Goal: Task Accomplishment & Management: Manage account settings

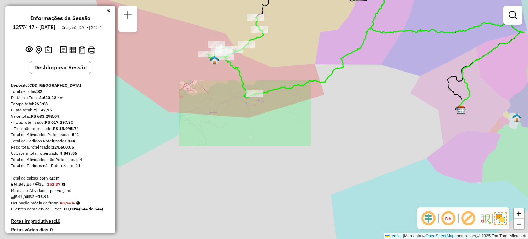
scroll to position [597, 0]
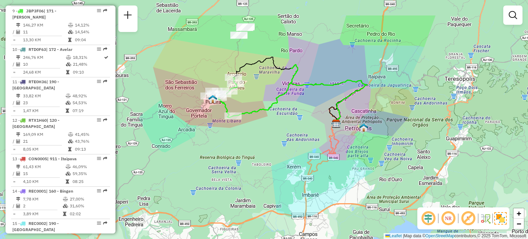
drag, startPoint x: 258, startPoint y: 63, endPoint x: 246, endPoint y: 103, distance: 41.5
click at [246, 103] on div "Janela de atendimento Grade de atendimento Capacidade Transportadoras Veículos …" at bounding box center [264, 119] width 528 height 239
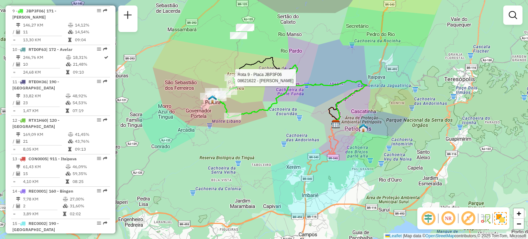
select select "**********"
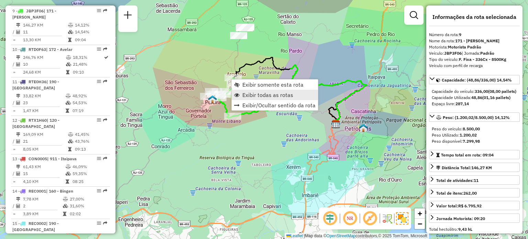
click at [245, 96] on span "Exibir todas as rotas" at bounding box center [267, 94] width 51 height 5
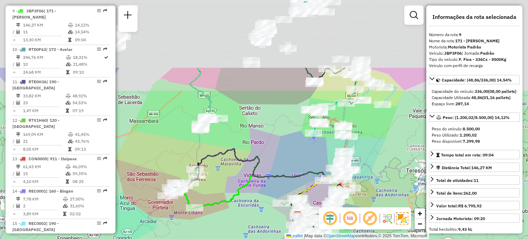
drag, startPoint x: 284, startPoint y: 32, endPoint x: 241, endPoint y: 146, distance: 121.2
click at [241, 146] on div "Janela de atendimento Grade de atendimento Capacidade Transportadoras Veículos …" at bounding box center [264, 119] width 528 height 239
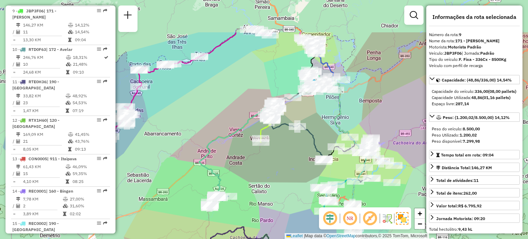
drag, startPoint x: 265, startPoint y: 117, endPoint x: 276, endPoint y: 164, distance: 47.7
click at [276, 164] on div "Janela de atendimento Grade de atendimento Capacidade Transportadoras Veículos …" at bounding box center [264, 119] width 528 height 239
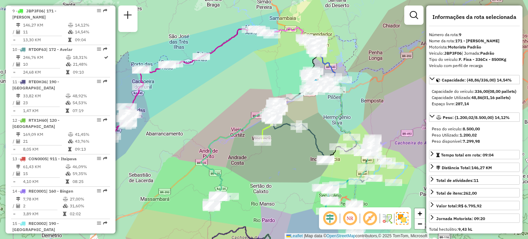
drag, startPoint x: 233, startPoint y: 96, endPoint x: 286, endPoint y: 67, distance: 61.2
click at [286, 67] on div "Janela de atendimento Grade de atendimento Capacidade Transportadoras Veículos …" at bounding box center [264, 119] width 528 height 239
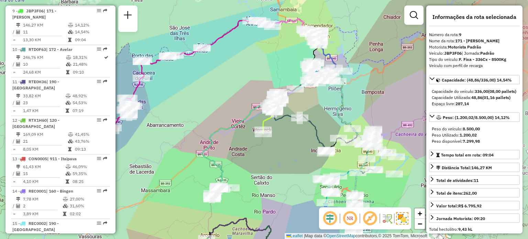
drag, startPoint x: 285, startPoint y: 68, endPoint x: 232, endPoint y: 75, distance: 53.4
click at [232, 75] on div "Janela de atendimento Grade de atendimento Capacidade Transportadoras Veículos …" at bounding box center [264, 119] width 528 height 239
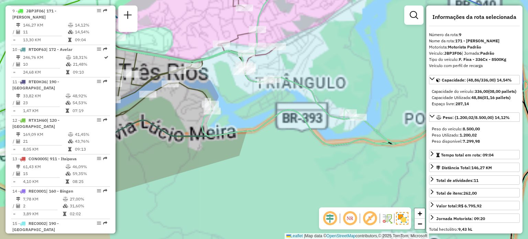
drag, startPoint x: 276, startPoint y: 131, endPoint x: 344, endPoint y: 139, distance: 68.2
click at [342, 140] on div "Janela de atendimento Grade de atendimento Capacidade Transportadoras Veículos …" at bounding box center [264, 119] width 528 height 239
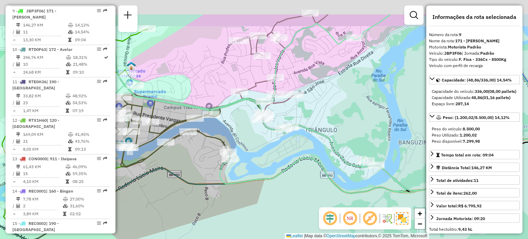
drag, startPoint x: 338, startPoint y: 100, endPoint x: 288, endPoint y: 126, distance: 57.3
click at [295, 133] on icon at bounding box center [327, 189] width 407 height 223
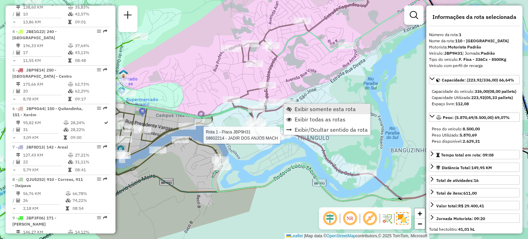
scroll to position [302, 0]
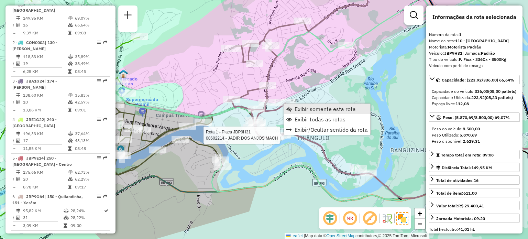
click at [295, 108] on span "Exibir somente esta rota" at bounding box center [324, 108] width 61 height 5
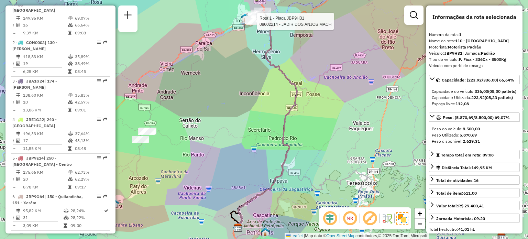
drag, startPoint x: 271, startPoint y: 64, endPoint x: 253, endPoint y: 114, distance: 53.2
click at [254, 114] on icon at bounding box center [266, 123] width 60 height 210
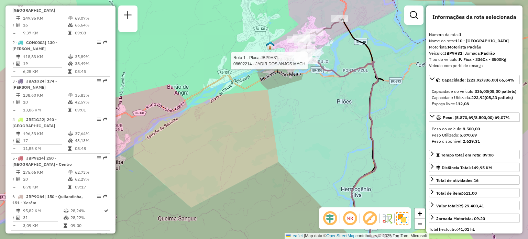
click at [251, 95] on div "Rota 1 - Placa JBP9H31 08602214 - JADIR DOS ANJOS MACH Janela de atendimento Gr…" at bounding box center [264, 119] width 528 height 239
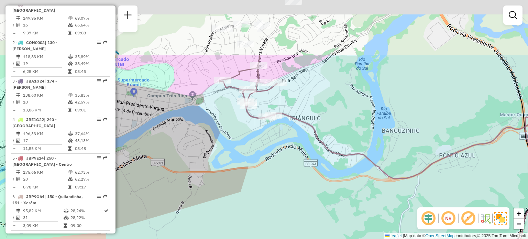
drag, startPoint x: 321, startPoint y: 61, endPoint x: 313, endPoint y: 131, distance: 69.5
click at [322, 133] on div "Janela de atendimento Grade de atendimento Capacidade Transportadoras Veículos …" at bounding box center [264, 119] width 528 height 239
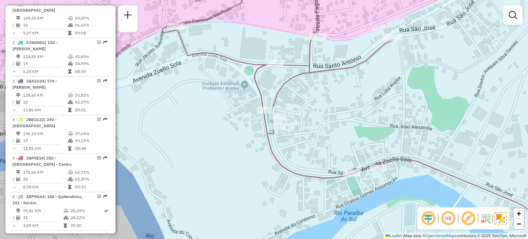
drag, startPoint x: 290, startPoint y: 81, endPoint x: 284, endPoint y: 212, distance: 131.4
click at [286, 178] on icon at bounding box center [277, 77] width 231 height 202
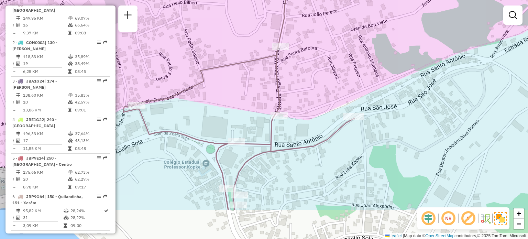
drag, startPoint x: 326, startPoint y: 170, endPoint x: 279, endPoint y: 88, distance: 94.3
click at [279, 88] on div "Janela de atendimento Grade de atendimento Capacidade Transportadoras Veículos …" at bounding box center [264, 119] width 528 height 239
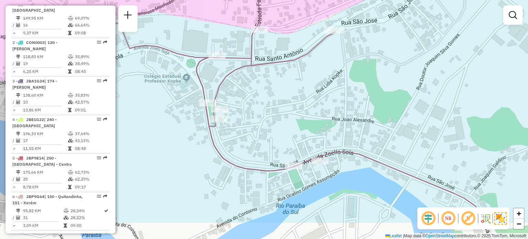
drag, startPoint x: 296, startPoint y: 99, endPoint x: 298, endPoint y: 73, distance: 26.2
click at [298, 73] on div "Janela de atendimento Grade de atendimento Capacidade Transportadoras Veículos …" at bounding box center [264, 119] width 528 height 239
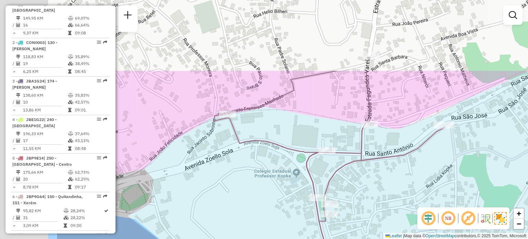
drag, startPoint x: 297, startPoint y: 103, endPoint x: 393, endPoint y: 191, distance: 130.3
click at [407, 199] on div "Janela de atendimento Grade de atendimento Capacidade Transportadoras Veículos …" at bounding box center [264, 119] width 528 height 239
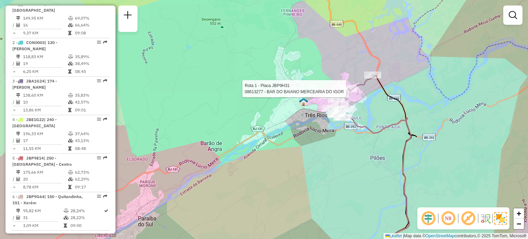
select select "**********"
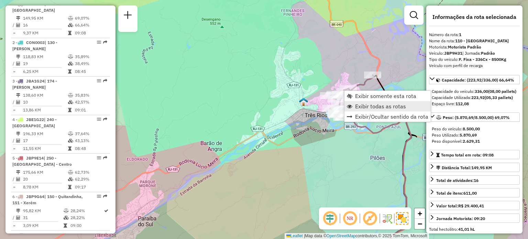
click at [352, 101] on link "Exibir todas as rotas" at bounding box center [387, 106] width 86 height 10
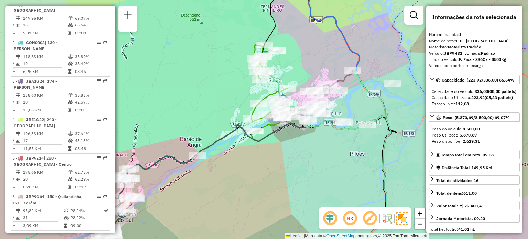
drag, startPoint x: 333, startPoint y: 144, endPoint x: 259, endPoint y: 127, distance: 75.6
click at [259, 127] on div "Janela de atendimento Grade de atendimento Capacidade Transportadoras Veículos …" at bounding box center [264, 119] width 528 height 239
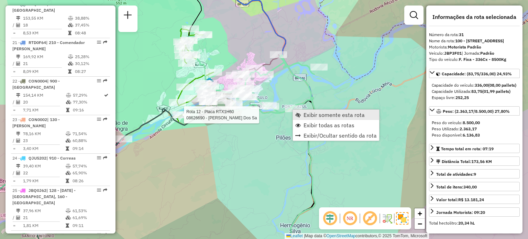
scroll to position [1380, 0]
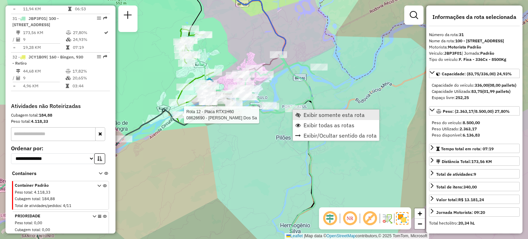
click at [302, 112] on link "Exibir somente esta rota" at bounding box center [336, 115] width 86 height 10
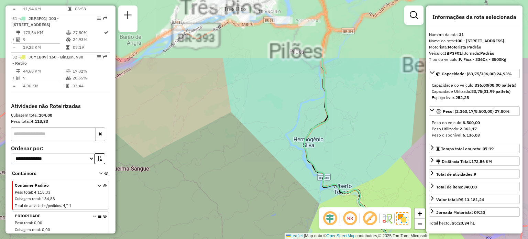
drag, startPoint x: 274, startPoint y: 104, endPoint x: 267, endPoint y: 114, distance: 12.5
click at [299, 149] on div "Janela de atendimento Grade de atendimento Capacidade Transportadoras Veículos …" at bounding box center [264, 119] width 528 height 239
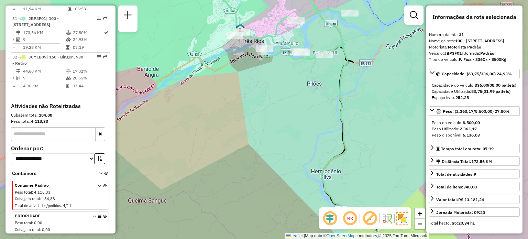
drag, startPoint x: 266, startPoint y: 114, endPoint x: 275, endPoint y: 139, distance: 26.7
click at [275, 139] on div "Janela de atendimento Grade de atendimento Capacidade Transportadoras Veículos …" at bounding box center [264, 119] width 528 height 239
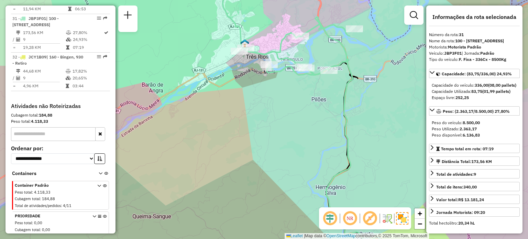
drag, startPoint x: 271, startPoint y: 110, endPoint x: 275, endPoint y: 131, distance: 21.4
click at [277, 132] on div "Janela de atendimento Grade de atendimento Capacidade Transportadoras Veículos …" at bounding box center [264, 119] width 528 height 239
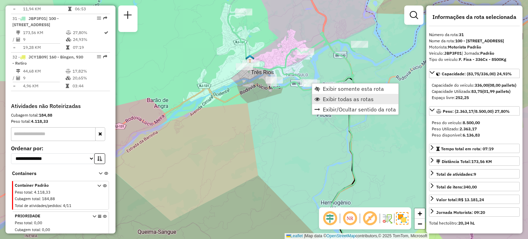
click at [326, 94] on link "Exibir todas as rotas" at bounding box center [355, 99] width 86 height 10
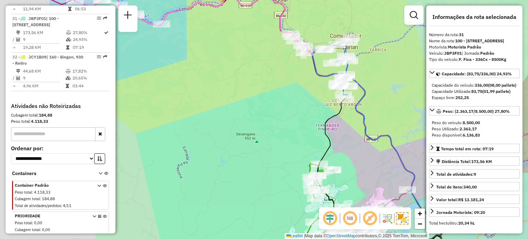
drag, startPoint x: 267, startPoint y: 78, endPoint x: 381, endPoint y: 83, distance: 114.2
click at [381, 83] on div "Janela de atendimento Grade de atendimento Capacidade Transportadoras Veículos …" at bounding box center [264, 119] width 528 height 239
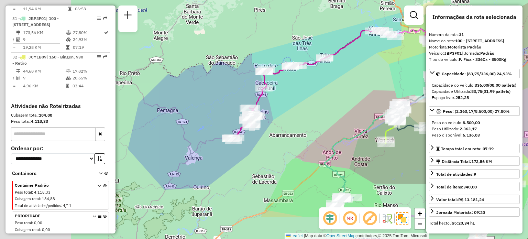
drag, startPoint x: 220, startPoint y: 105, endPoint x: 359, endPoint y: 59, distance: 145.8
click at [359, 59] on div "Janela de atendimento Grade de atendimento Capacidade Transportadoras Veículos …" at bounding box center [264, 119] width 528 height 239
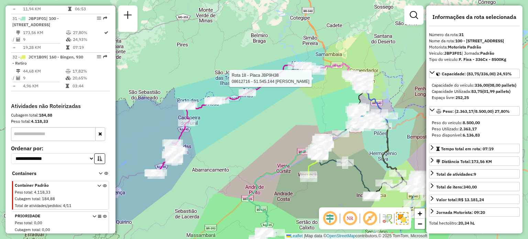
drag, startPoint x: 316, startPoint y: 75, endPoint x: 223, endPoint y: 108, distance: 98.8
click at [221, 111] on div "Rota 18 - Placa JBP9H38 08612716 - 51.545.144 PEDRO HENRIQUE ALVES DE SOUZA Jan…" at bounding box center [264, 119] width 528 height 239
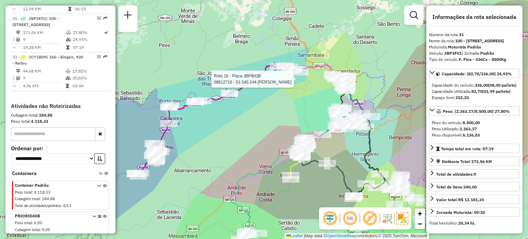
click at [232, 113] on div "Rota 18 - Placa JBP9H38 08612716 - 51.545.144 PEDRO HENRIQUE ALVES DE SOUZA Jan…" at bounding box center [264, 119] width 528 height 239
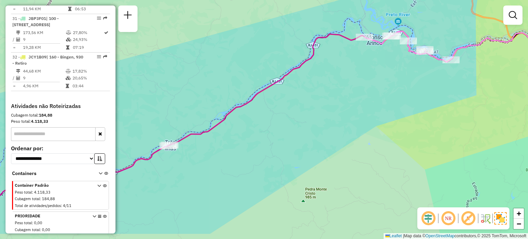
drag, startPoint x: 343, startPoint y: 112, endPoint x: 391, endPoint y: 55, distance: 74.1
click at [391, 56] on div "Janela de atendimento Grade de atendimento Capacidade Transportadoras Veículos …" at bounding box center [264, 119] width 528 height 239
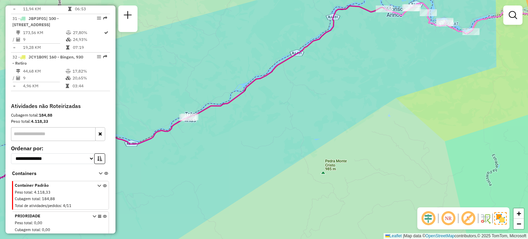
drag, startPoint x: 225, startPoint y: 149, endPoint x: 282, endPoint y: 97, distance: 77.6
click at [282, 97] on div "Janela de atendimento Grade de atendimento Capacidade Transportadoras Veículos …" at bounding box center [264, 119] width 528 height 239
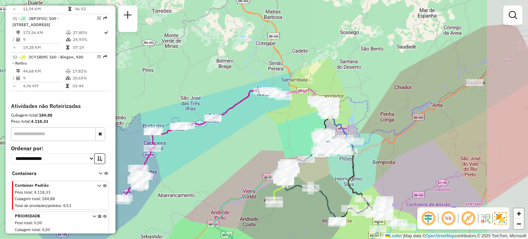
drag, startPoint x: 271, startPoint y: 87, endPoint x: 229, endPoint y: 120, distance: 53.8
click at [229, 120] on div "Janela de atendimento Grade de atendimento Capacidade Transportadoras Veículos …" at bounding box center [264, 119] width 528 height 239
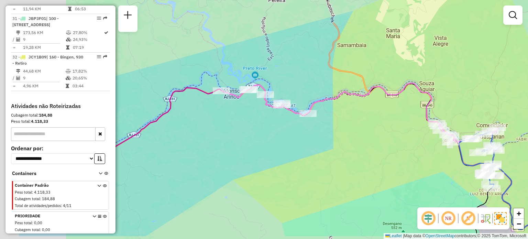
drag, startPoint x: 227, startPoint y: 112, endPoint x: 299, endPoint y: 86, distance: 76.6
click at [299, 86] on div "Janela de atendimento Grade de atendimento Capacidade Transportadoras Veículos …" at bounding box center [264, 119] width 528 height 239
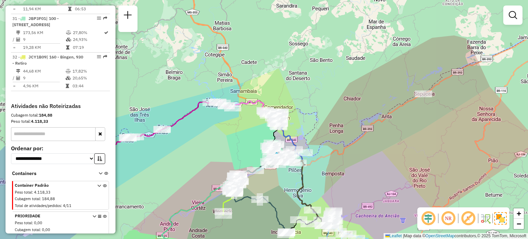
drag, startPoint x: 212, startPoint y: 124, endPoint x: 249, endPoint y: 112, distance: 39.5
click at [278, 99] on div "Janela de atendimento Grade de atendimento Capacidade Transportadoras Veículos …" at bounding box center [264, 119] width 528 height 239
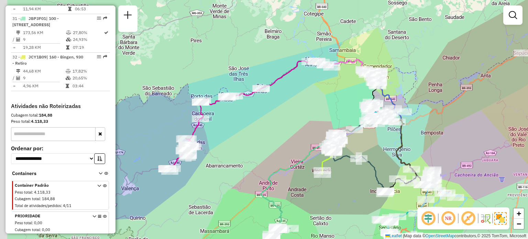
drag, startPoint x: 229, startPoint y: 126, endPoint x: 262, endPoint y: 110, distance: 36.4
click at [262, 110] on div "Janela de atendimento Grade de atendimento Capacidade Transportadoras Veículos …" at bounding box center [264, 119] width 528 height 239
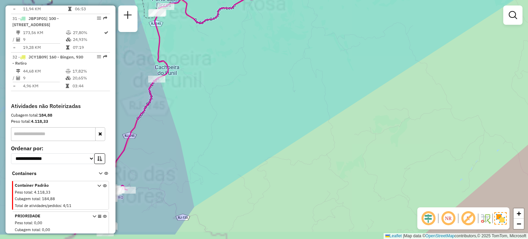
drag, startPoint x: 228, startPoint y: 129, endPoint x: 285, endPoint y: 97, distance: 66.0
click at [285, 97] on div "Janela de atendimento Grade de atendimento Capacidade Transportadoras Veículos …" at bounding box center [264, 119] width 528 height 239
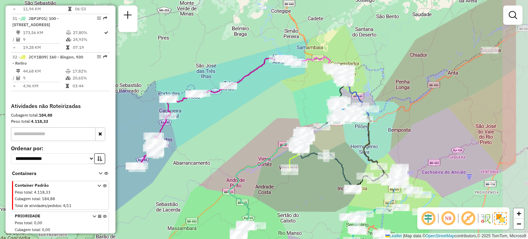
drag, startPoint x: 289, startPoint y: 105, endPoint x: 224, endPoint y: 119, distance: 66.0
click at [224, 119] on div "Janela de atendimento Grade de atendimento Capacidade Transportadoras Veículos …" at bounding box center [264, 119] width 528 height 239
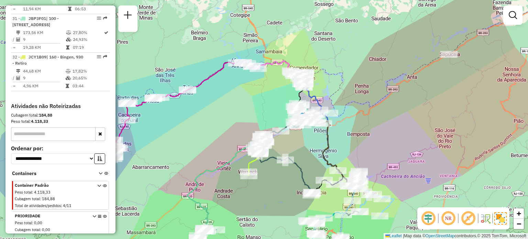
drag, startPoint x: 238, startPoint y: 116, endPoint x: 206, endPoint y: 112, distance: 32.6
click at [206, 112] on div "Janela de atendimento Grade de atendimento Capacidade Transportadoras Veículos …" at bounding box center [264, 119] width 528 height 239
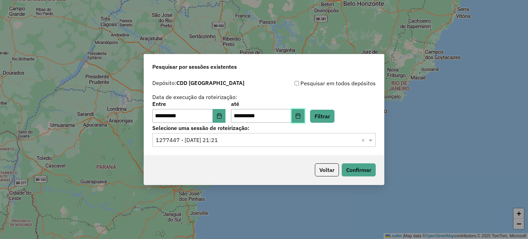
click at [301, 116] on icon "Choose Date" at bounding box center [297, 115] width 5 height 5
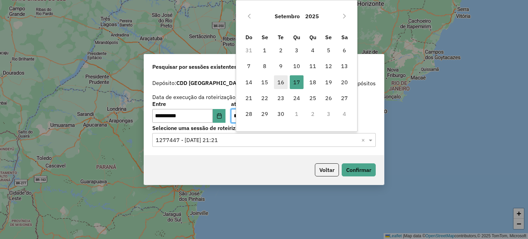
click at [283, 79] on span "16" at bounding box center [281, 82] width 14 height 14
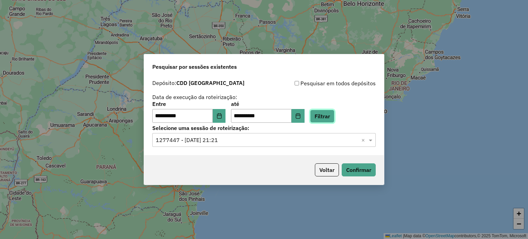
click at [323, 110] on button "Filtrar" at bounding box center [322, 116] width 24 height 13
click at [311, 139] on input "text" at bounding box center [257, 140] width 203 height 8
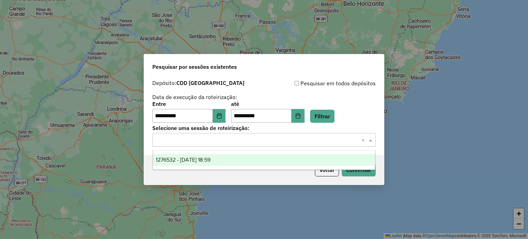
click at [210, 159] on span "1276532 - [DATE] 18:59" at bounding box center [183, 160] width 55 height 6
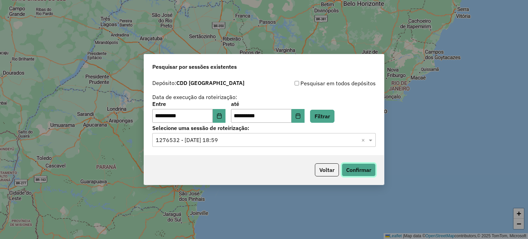
click at [348, 167] on button "Confirmar" at bounding box center [358, 169] width 34 height 13
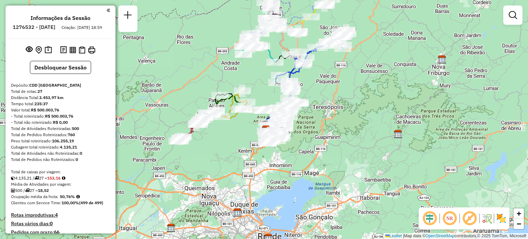
drag, startPoint x: 338, startPoint y: 90, endPoint x: 331, endPoint y: 126, distance: 37.1
click at [331, 126] on div "Janela de atendimento Grade de atendimento Capacidade Transportadoras Veículos …" at bounding box center [264, 119] width 528 height 239
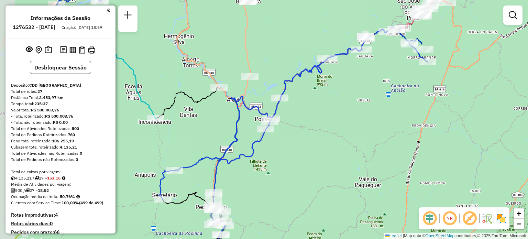
drag, startPoint x: 262, startPoint y: 86, endPoint x: 319, endPoint y: 110, distance: 62.2
click at [319, 110] on div "Janela de atendimento Grade de atendimento Capacidade Transportadoras Veículos …" at bounding box center [264, 119] width 528 height 239
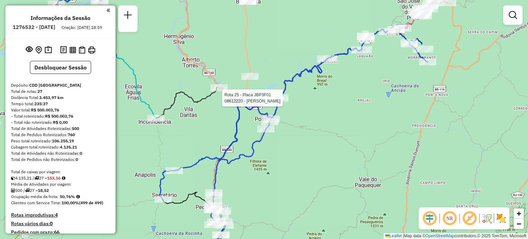
select select "**********"
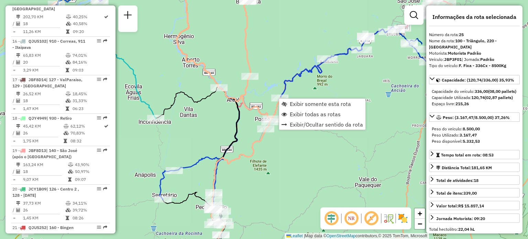
scroll to position [1073, 0]
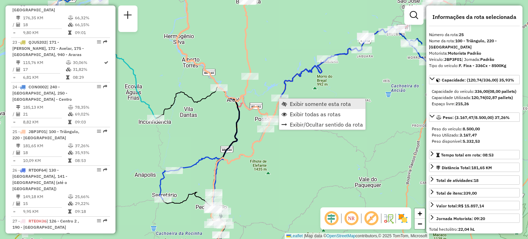
click at [293, 103] on span "Exibir somente esta rota" at bounding box center [320, 103] width 61 height 5
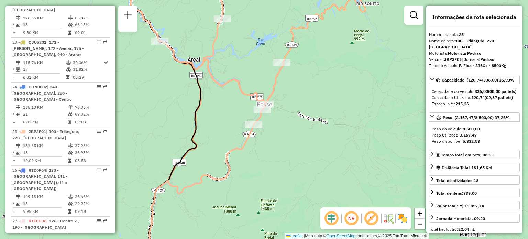
click at [404, 213] on img at bounding box center [402, 218] width 11 height 11
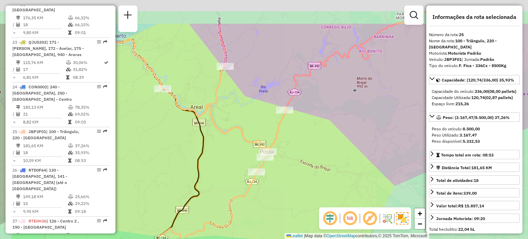
drag, startPoint x: 306, startPoint y: 146, endPoint x: 309, endPoint y: 193, distance: 47.5
click at [309, 193] on div "Janela de atendimento Grade de atendimento Capacidade Transportadoras Veículos …" at bounding box center [264, 119] width 528 height 239
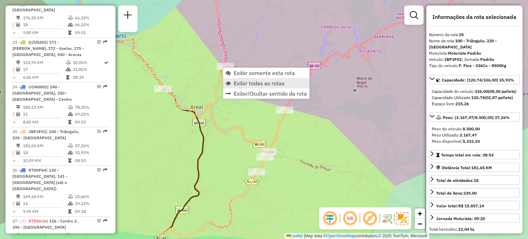
click at [249, 80] on span "Exibir todas as rotas" at bounding box center [259, 82] width 51 height 5
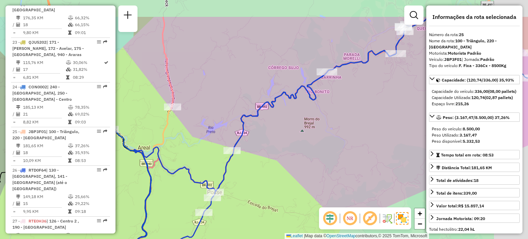
drag, startPoint x: 333, startPoint y: 139, endPoint x: 229, endPoint y: 186, distance: 114.7
click at [235, 204] on div "Janela de atendimento Grade de atendimento Capacidade Transportadoras Veículos …" at bounding box center [264, 119] width 528 height 239
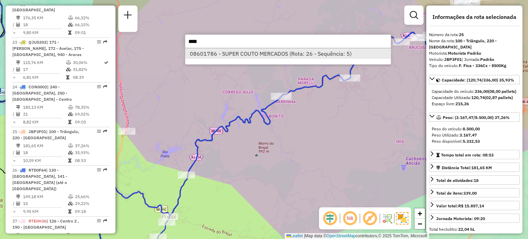
type input "****"
click at [292, 52] on li "08601786 - SUPER COUTO MERCADOS (Rota: 26 - Sequência: 5)" at bounding box center [287, 53] width 205 height 10
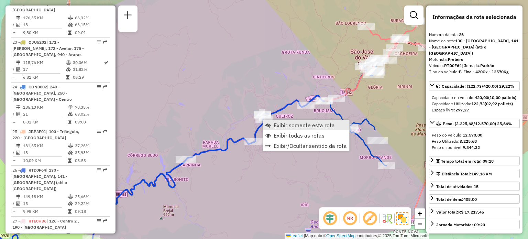
click at [271, 125] on link "Exibir somente esta rota" at bounding box center [306, 125] width 86 height 10
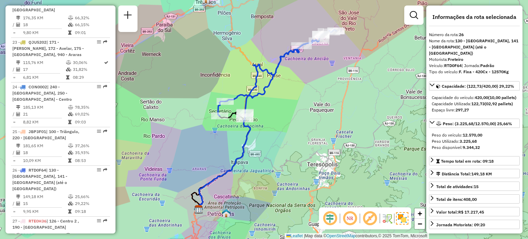
drag, startPoint x: 267, startPoint y: 121, endPoint x: 294, endPoint y: 130, distance: 28.8
click at [294, 130] on div "Janela de atendimento Grade de atendimento Capacidade Transportadoras Veículos …" at bounding box center [264, 119] width 528 height 239
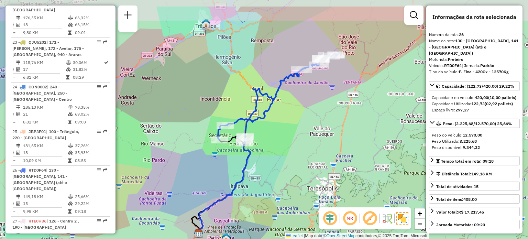
drag, startPoint x: 342, startPoint y: 82, endPoint x: 291, endPoint y: 113, distance: 59.9
click at [291, 113] on div "Janela de atendimento Grade de atendimento Capacidade Transportadoras Veículos …" at bounding box center [264, 119] width 528 height 239
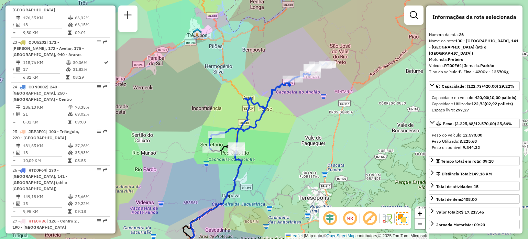
drag, startPoint x: 291, startPoint y: 120, endPoint x: 283, endPoint y: 128, distance: 12.2
click at [283, 128] on div "Janela de atendimento Grade de atendimento Capacidade Transportadoras Veículos …" at bounding box center [264, 119] width 528 height 239
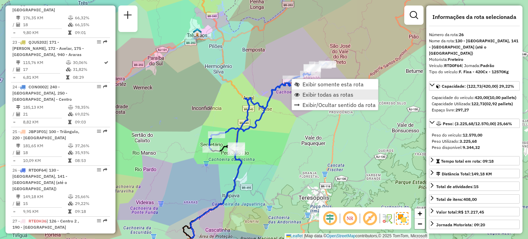
click at [306, 93] on span "Exibir todas as rotas" at bounding box center [327, 94] width 51 height 5
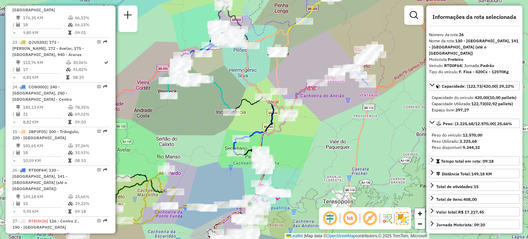
drag, startPoint x: 302, startPoint y: 95, endPoint x: 333, endPoint y: 94, distance: 30.9
click at [333, 94] on div "Janela de atendimento Grade de atendimento Capacidade Transportadoras Veículos …" at bounding box center [264, 119] width 528 height 239
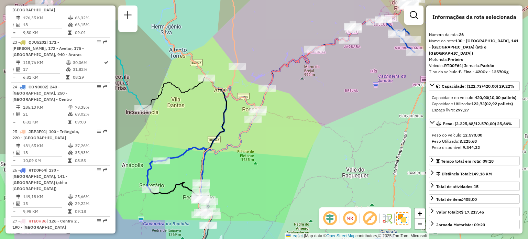
drag, startPoint x: 320, startPoint y: 116, endPoint x: 311, endPoint y: 101, distance: 18.5
click at [312, 103] on div "Janela de atendimento Grade de atendimento Capacidade Transportadoras Veículos …" at bounding box center [264, 119] width 528 height 239
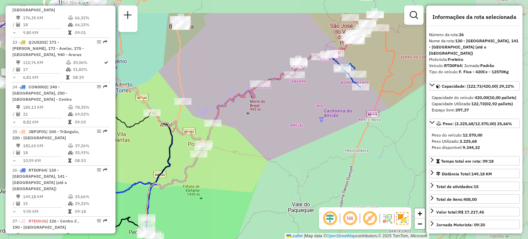
drag, startPoint x: 347, startPoint y: 80, endPoint x: 291, endPoint y: 120, distance: 68.0
click at [292, 120] on div "Janela de atendimento Grade de atendimento Capacidade Transportadoras Veículos …" at bounding box center [264, 119] width 528 height 239
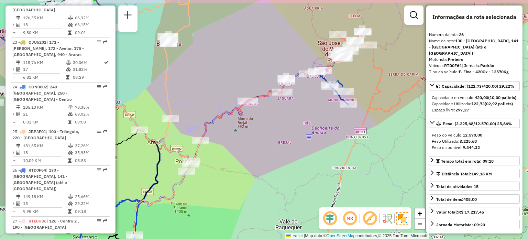
drag, startPoint x: 311, startPoint y: 89, endPoint x: 301, endPoint y: 104, distance: 17.6
click at [301, 104] on div "Janela de atendimento Grade de atendimento Capacidade Transportadoras Veículos …" at bounding box center [264, 119] width 528 height 239
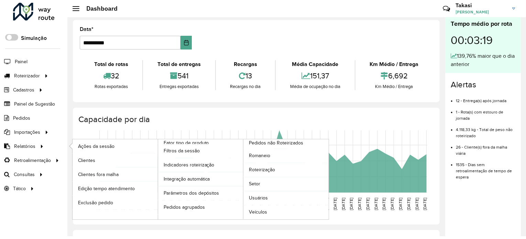
scroll to position [238, 0]
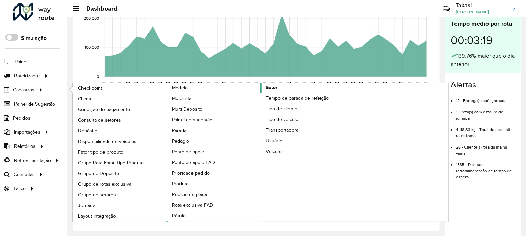
click at [283, 87] on link "Setor" at bounding box center [260, 152] width 188 height 139
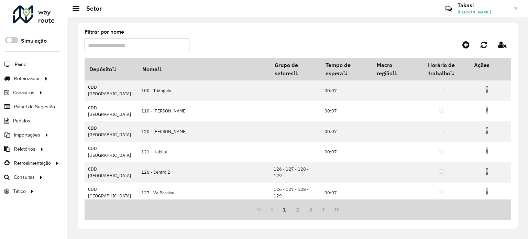
click at [149, 47] on input "Filtrar por nome" at bounding box center [137, 45] width 105 height 14
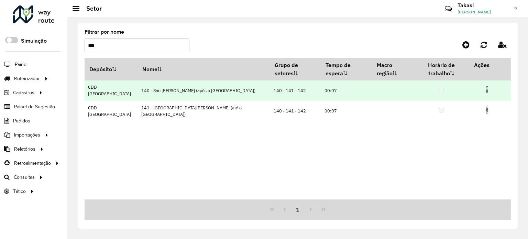
type input "***"
click at [483, 86] on img at bounding box center [487, 90] width 8 height 8
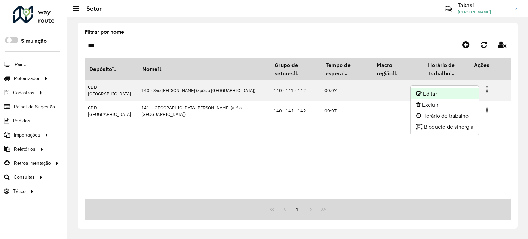
click at [437, 91] on li "Editar" at bounding box center [444, 93] width 68 height 11
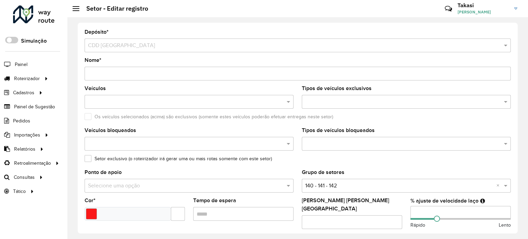
scroll to position [34, 0]
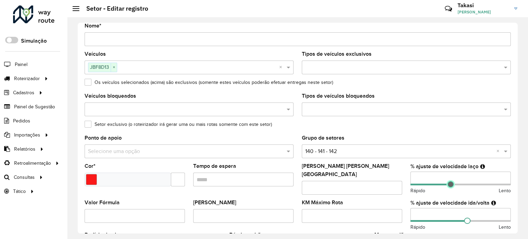
drag, startPoint x: 435, startPoint y: 185, endPoint x: 449, endPoint y: 184, distance: 14.1
click at [449, 184] on span at bounding box center [450, 184] width 6 height 6
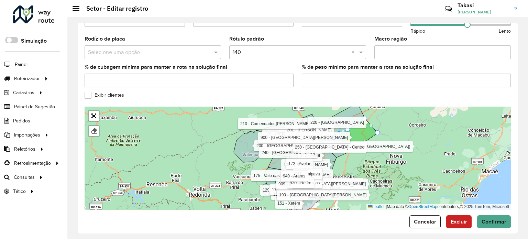
scroll to position [231, 0]
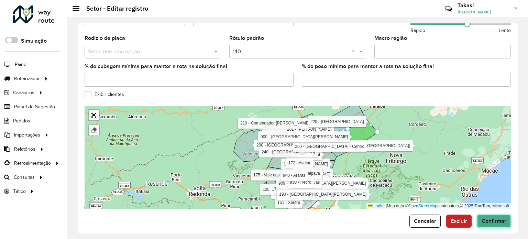
click at [491, 218] on span "Confirmar" at bounding box center [493, 221] width 25 height 6
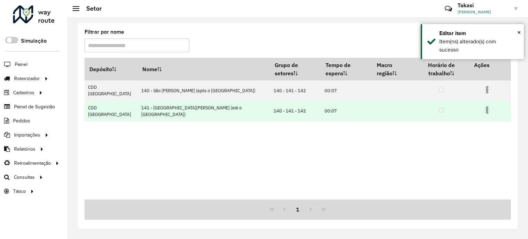
click at [483, 106] on img at bounding box center [487, 110] width 8 height 8
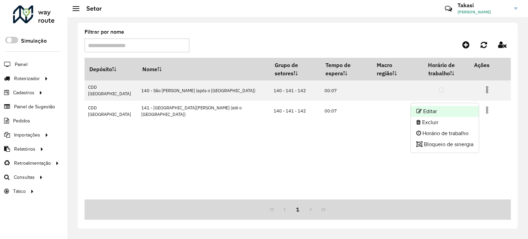
click at [436, 112] on li "Editar" at bounding box center [444, 111] width 68 height 11
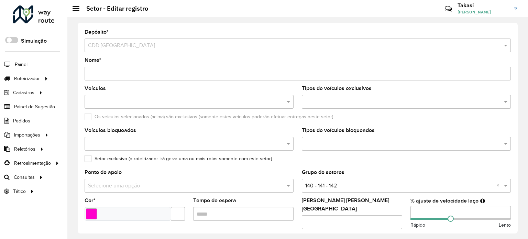
scroll to position [69, 0]
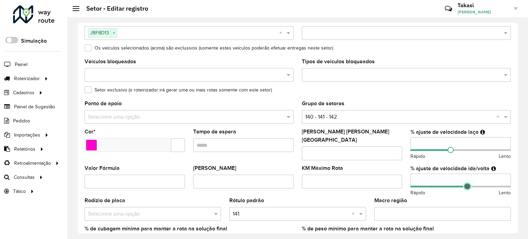
drag, startPoint x: 455, startPoint y: 181, endPoint x: 465, endPoint y: 181, distance: 10.0
click at [465, 183] on span at bounding box center [467, 186] width 6 height 6
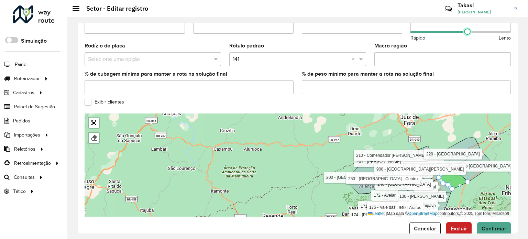
scroll to position [231, 0]
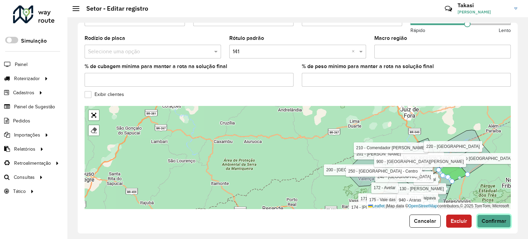
click at [494, 218] on span "Confirmar" at bounding box center [493, 221] width 25 height 6
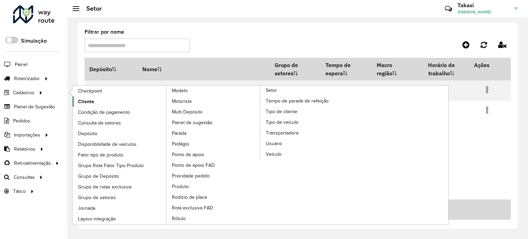
click at [91, 101] on span "Cliente" at bounding box center [86, 101] width 16 height 7
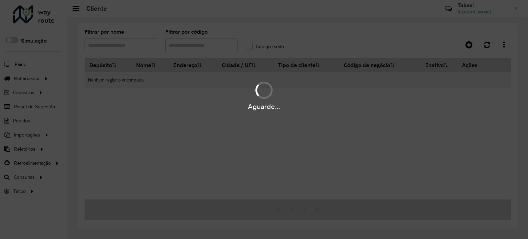
click at [188, 46] on div "Aguarde..." at bounding box center [264, 119] width 528 height 239
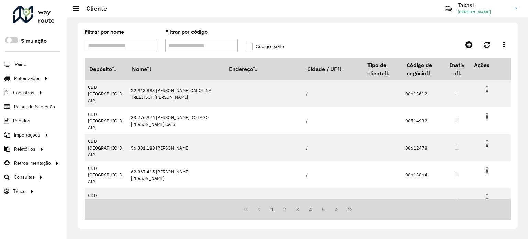
click at [178, 46] on input "Filtrar por código" at bounding box center [201, 45] width 72 height 14
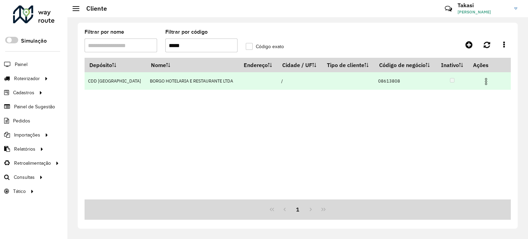
type input "*****"
click at [482, 81] on img at bounding box center [486, 81] width 8 height 8
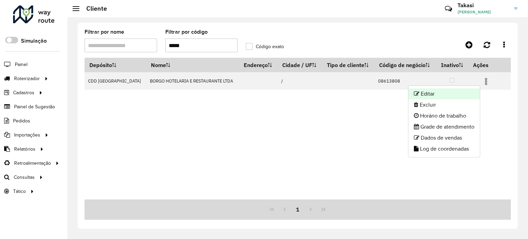
click at [438, 91] on li "Editar" at bounding box center [443, 93] width 71 height 11
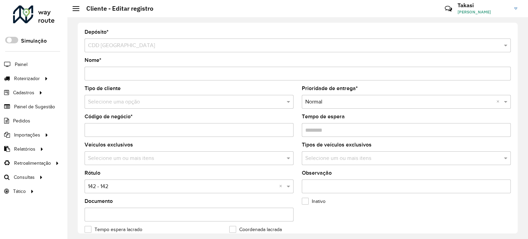
click at [215, 159] on input "text" at bounding box center [185, 158] width 199 height 8
click at [289, 158] on span at bounding box center [289, 158] width 9 height 8
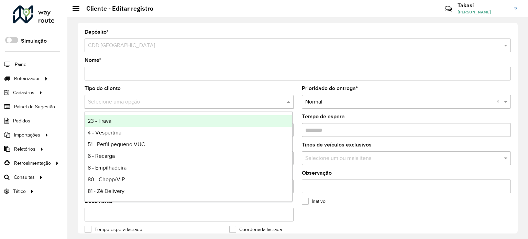
click at [195, 99] on input "text" at bounding box center [182, 102] width 188 height 8
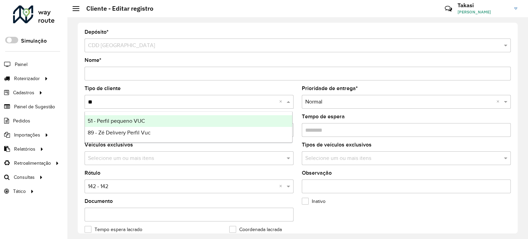
type input "***"
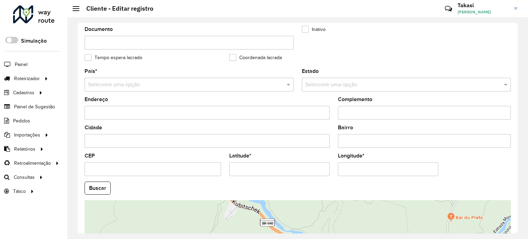
scroll to position [269, 0]
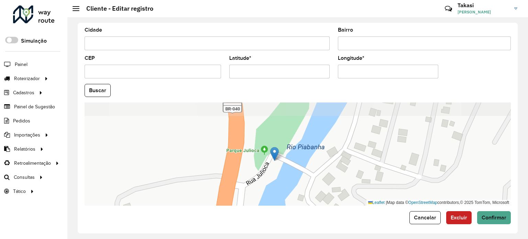
drag, startPoint x: 295, startPoint y: 144, endPoint x: 288, endPoint y: 188, distance: 44.8
click at [288, 188] on div "Leaflet | Map data © OpenStreetMap contributors,© 2025 TomTom, Microsoft" at bounding box center [298, 153] width 426 height 103
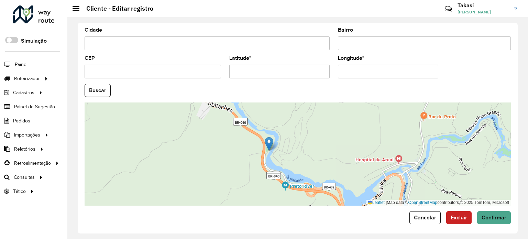
drag, startPoint x: 351, startPoint y: 162, endPoint x: 346, endPoint y: 141, distance: 22.2
click at [346, 141] on div "Leaflet | Map data © OpenStreetMap contributors,© 2025 TomTom, Microsoft" at bounding box center [298, 153] width 426 height 103
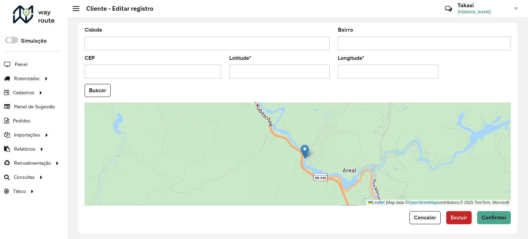
drag, startPoint x: 256, startPoint y: 70, endPoint x: 206, endPoint y: 85, distance: 51.6
click at [206, 85] on formly-group "País * Selecione uma opção Estado Selecione uma opção Endereço Complemento Cida…" at bounding box center [297, 88] width 434 height 234
drag, startPoint x: 277, startPoint y: 70, endPoint x: 186, endPoint y: 82, distance: 92.2
click at [186, 82] on formly-group "País * Selecione uma opção Estado Selecione uma opção Endereço Complemento Cida…" at bounding box center [297, 88] width 434 height 234
paste input "*********"
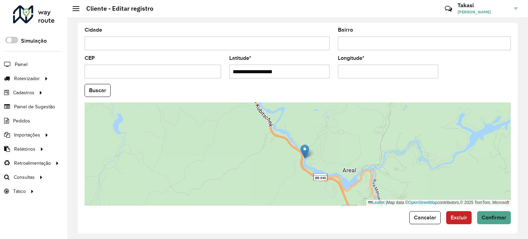
type input "**********"
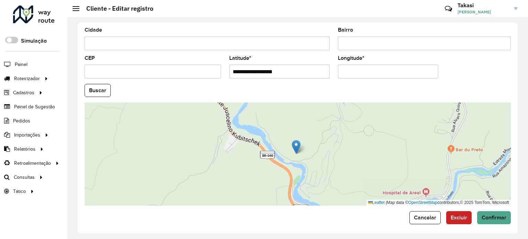
drag, startPoint x: 378, startPoint y: 67, endPoint x: 285, endPoint y: 81, distance: 93.1
click at [285, 81] on formly-group "**********" at bounding box center [297, 88] width 434 height 234
paste input "********"
type input "**********"
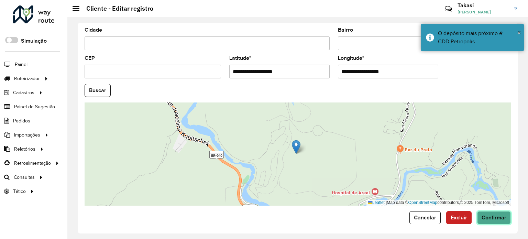
click at [496, 214] on span "Confirmar" at bounding box center [493, 217] width 25 height 6
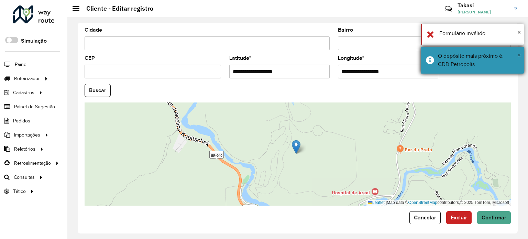
click at [517, 53] on span "×" at bounding box center [518, 55] width 3 height 8
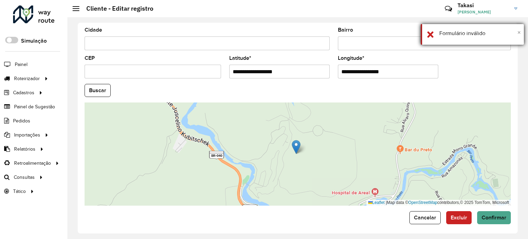
click at [517, 32] on span "×" at bounding box center [518, 33] width 3 height 8
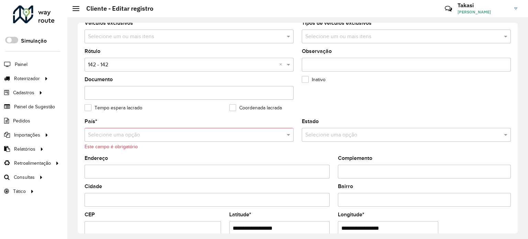
scroll to position [106, 0]
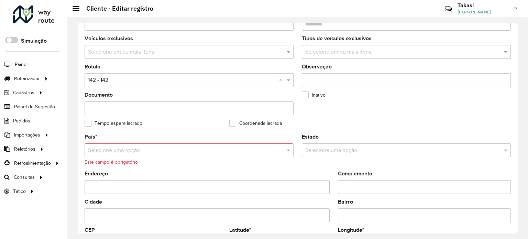
click at [167, 146] on input "text" at bounding box center [182, 150] width 188 height 8
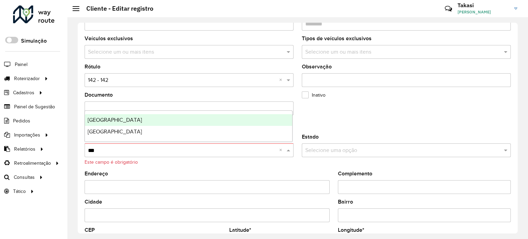
type input "****"
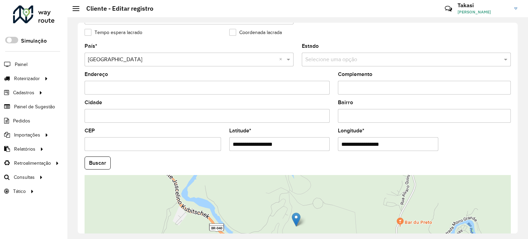
scroll to position [269, 0]
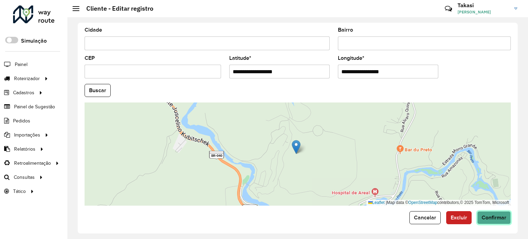
click at [495, 214] on span "Confirmar" at bounding box center [493, 217] width 25 height 6
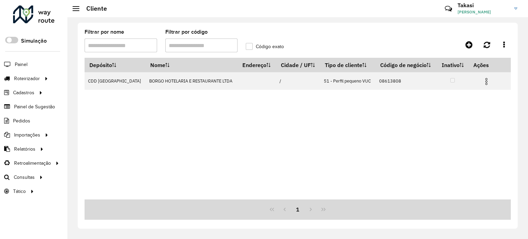
drag, startPoint x: 184, startPoint y: 47, endPoint x: 153, endPoint y: 44, distance: 31.1
click at [153, 44] on formly-group "Filtrar por nome Filtrar por código Código exato" at bounding box center [241, 44] width 322 height 28
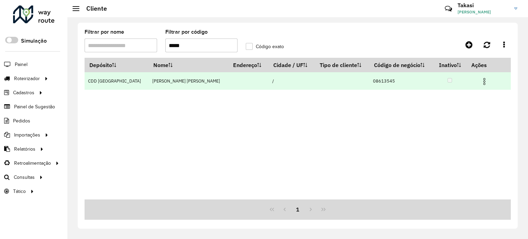
type input "*****"
click at [480, 83] on img at bounding box center [484, 81] width 8 height 8
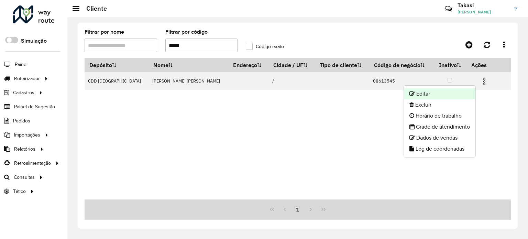
click at [437, 95] on li "Editar" at bounding box center [439, 93] width 71 height 11
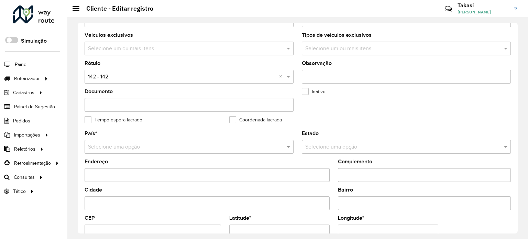
scroll to position [69, 0]
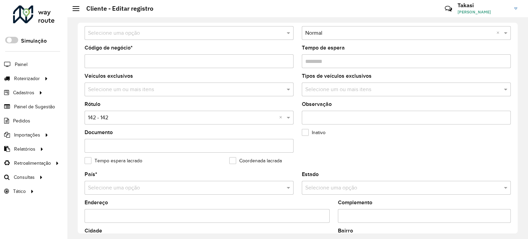
click at [154, 87] on input "text" at bounding box center [185, 90] width 199 height 8
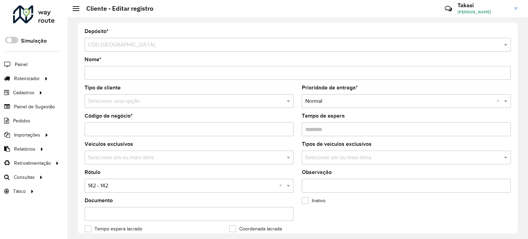
scroll to position [0, 0]
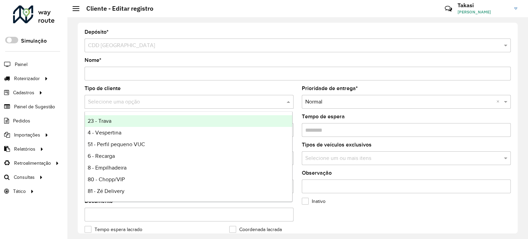
click at [137, 100] on input "text" at bounding box center [182, 102] width 188 height 8
type input "***"
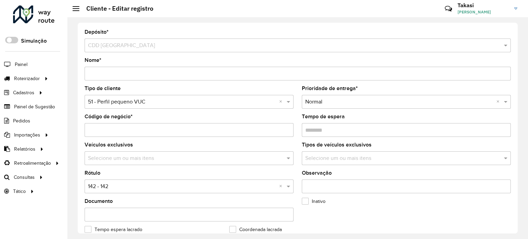
click at [341, 204] on div "Inativo" at bounding box center [370, 203] width 136 height 8
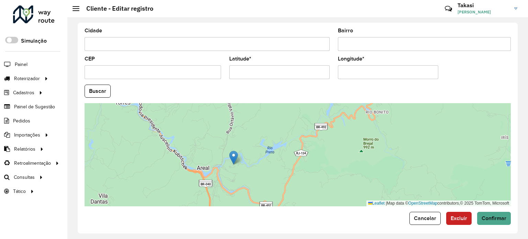
scroll to position [269, 0]
click at [490, 215] on span "Confirmar" at bounding box center [493, 217] width 25 height 6
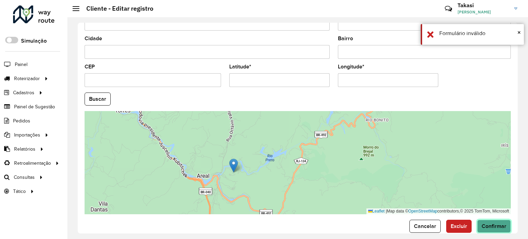
scroll to position [278, 0]
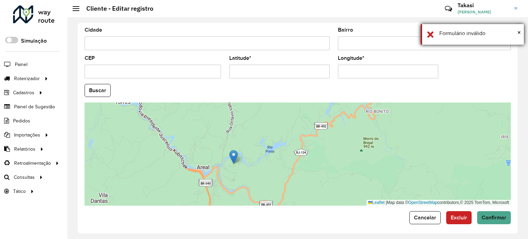
click at [516, 29] on div "Formulário inválido" at bounding box center [478, 33] width 79 height 8
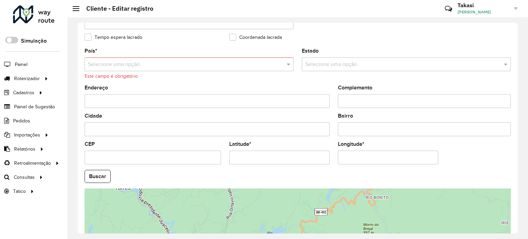
scroll to position [106, 0]
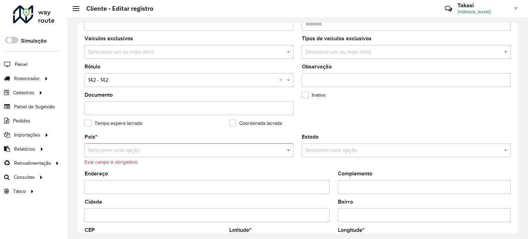
click at [129, 149] on input "text" at bounding box center [182, 150] width 188 height 8
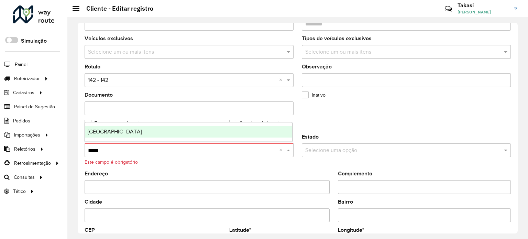
type input "******"
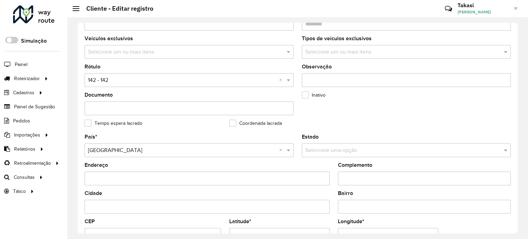
click at [347, 115] on formly-field "Inativo" at bounding box center [369, 106] width 145 height 28
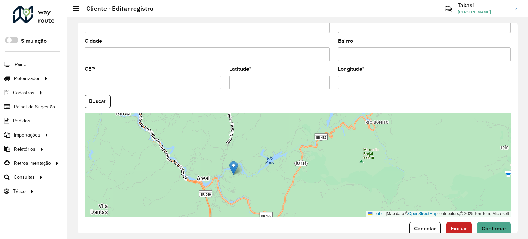
scroll to position [269, 0]
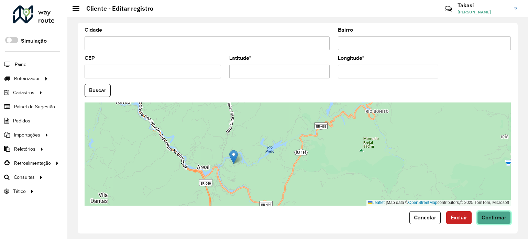
click at [480, 211] on button "Confirmar" at bounding box center [494, 217] width 34 height 13
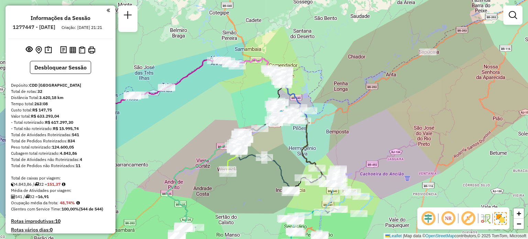
scroll to position [1380, 0]
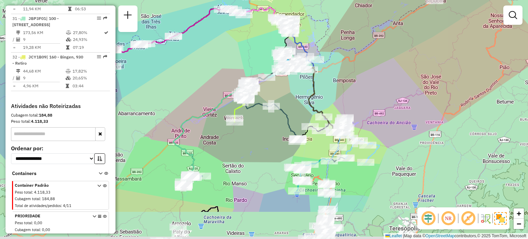
drag, startPoint x: 360, startPoint y: 142, endPoint x: 367, endPoint y: 91, distance: 51.6
click at [367, 91] on div "Janela de atendimento Grade de atendimento Capacidade Transportadoras Veículos …" at bounding box center [264, 119] width 528 height 239
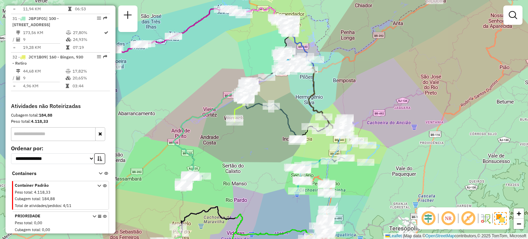
drag, startPoint x: 398, startPoint y: 128, endPoint x: 405, endPoint y: 65, distance: 63.9
click at [405, 65] on div "Janela de atendimento Grade de atendimento Capacidade Transportadoras Veículos …" at bounding box center [264, 119] width 528 height 239
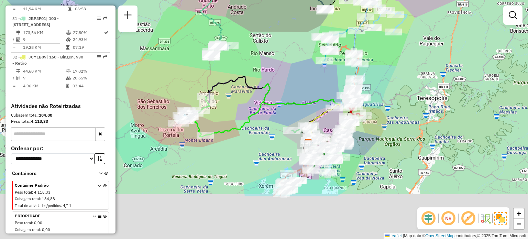
drag, startPoint x: 279, startPoint y: 133, endPoint x: 295, endPoint y: 55, distance: 79.2
click at [295, 55] on div "Janela de atendimento Grade de atendimento Capacidade Transportadoras Veículos …" at bounding box center [264, 119] width 528 height 239
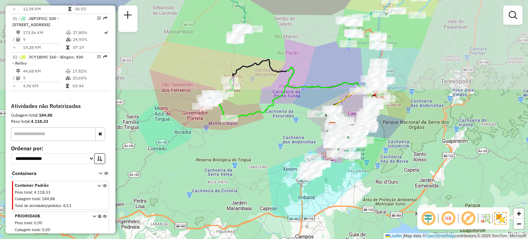
drag, startPoint x: 288, startPoint y: 116, endPoint x: 223, endPoint y: 93, distance: 68.4
click at [223, 93] on div "Janela de atendimento Grade de atendimento Capacidade Transportadoras Veículos …" at bounding box center [264, 119] width 528 height 239
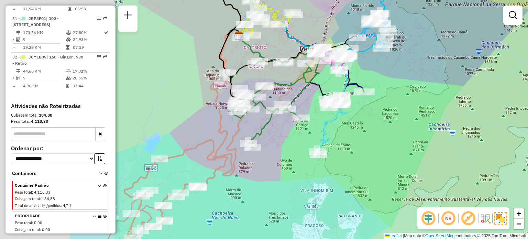
drag, startPoint x: 254, startPoint y: 126, endPoint x: 377, endPoint y: 109, distance: 124.2
click at [377, 109] on div "Janela de atendimento Grade de atendimento Capacidade Transportadoras Veículos …" at bounding box center [264, 119] width 528 height 239
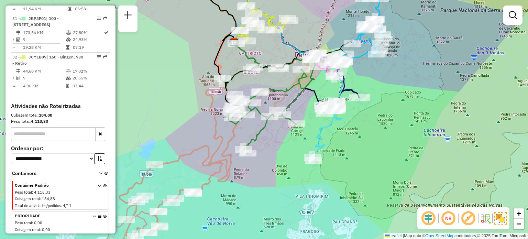
drag, startPoint x: 292, startPoint y: 145, endPoint x: 262, endPoint y: 167, distance: 37.0
click at [264, 176] on div "Janela de atendimento Grade de atendimento Capacidade Transportadoras Veículos …" at bounding box center [264, 119] width 528 height 239
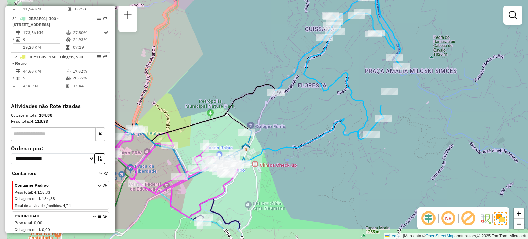
drag, startPoint x: 306, startPoint y: 126, endPoint x: 418, endPoint y: 65, distance: 128.2
click at [431, 61] on div "Janela de atendimento Grade de atendimento Capacidade Transportadoras Veículos …" at bounding box center [264, 119] width 528 height 239
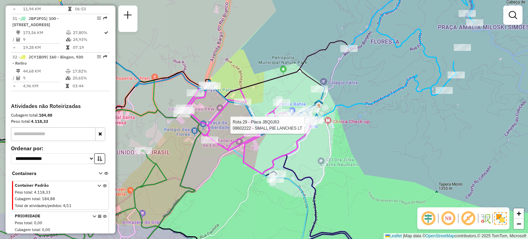
select select "**********"
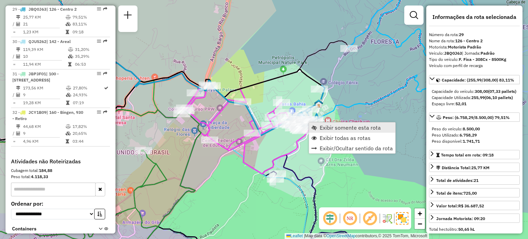
scroll to position [1316, 0]
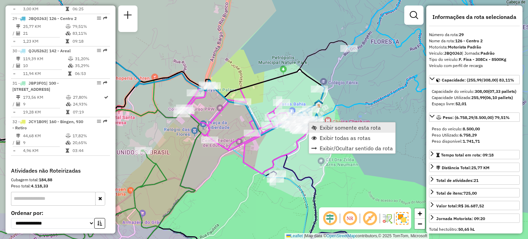
click at [321, 128] on span "Exibir somente esta rota" at bounding box center [349, 127] width 61 height 5
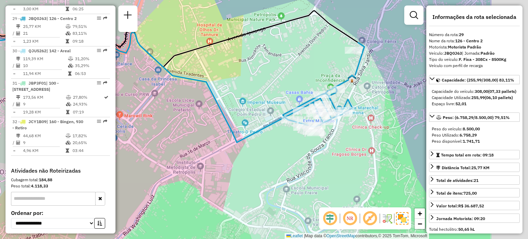
drag, startPoint x: 381, startPoint y: 158, endPoint x: 278, endPoint y: 137, distance: 105.2
click at [279, 137] on div "Janela de atendimento Grade de atendimento Capacidade Transportadoras Veículos …" at bounding box center [264, 119] width 528 height 239
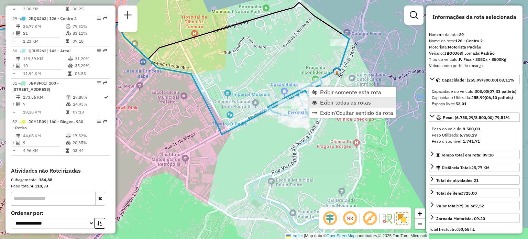
click at [318, 103] on link "Exibir todas as rotas" at bounding box center [352, 102] width 86 height 10
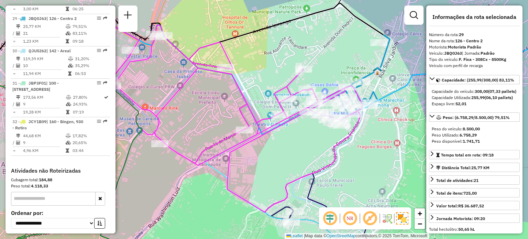
drag, startPoint x: 188, startPoint y: 91, endPoint x: 228, endPoint y: 92, distance: 40.5
click at [228, 92] on div "Janela de atendimento Grade de atendimento Capacidade Transportadoras Veículos …" at bounding box center [264, 119] width 528 height 239
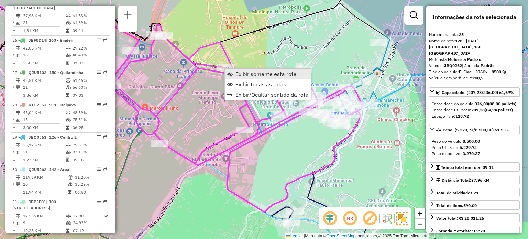
scroll to position [1168, 0]
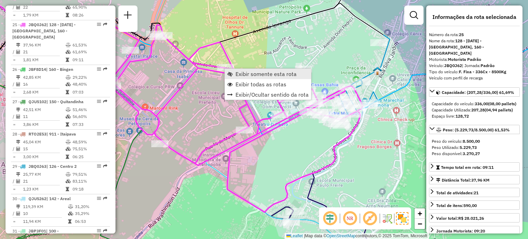
click at [234, 77] on link "Exibir somente esta rota" at bounding box center [268, 74] width 86 height 10
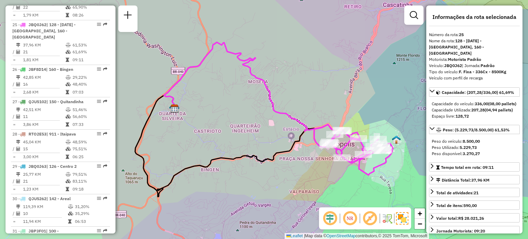
click at [236, 111] on div "Janela de atendimento Grade de atendimento Capacidade Transportadoras Veículos …" at bounding box center [264, 119] width 528 height 239
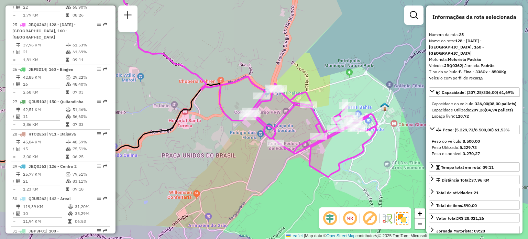
drag, startPoint x: 300, startPoint y: 127, endPoint x: 280, endPoint y: 112, distance: 25.6
click at [280, 112] on div "Janela de atendimento Grade de atendimento Capacidade Transportadoras Veículos …" at bounding box center [264, 119] width 528 height 239
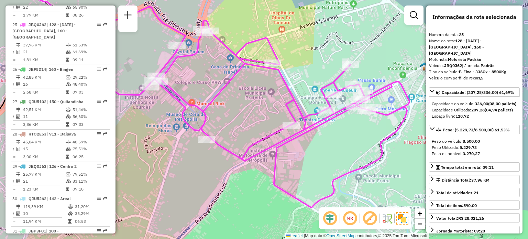
drag, startPoint x: 313, startPoint y: 159, endPoint x: 338, endPoint y: 156, distance: 25.3
click at [338, 156] on div "Janela de atendimento Grade de atendimento Capacidade Transportadoras Veículos …" at bounding box center [264, 119] width 528 height 239
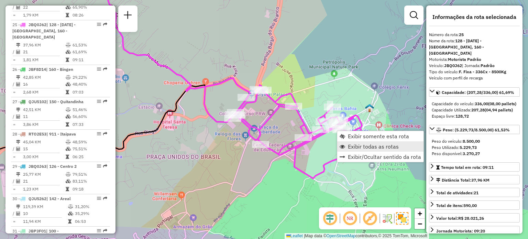
click at [352, 144] on span "Exibir todas as rotas" at bounding box center [373, 146] width 51 height 5
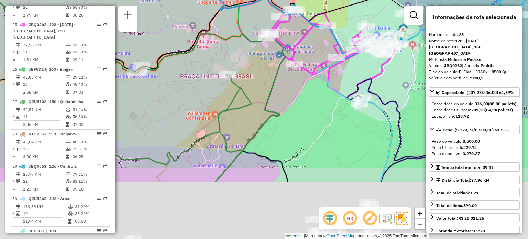
drag, startPoint x: 297, startPoint y: 118, endPoint x: 303, endPoint y: 77, distance: 41.7
click at [303, 77] on div "Janela de atendimento Grade de atendimento Capacidade Transportadoras Veículos …" at bounding box center [264, 119] width 528 height 239
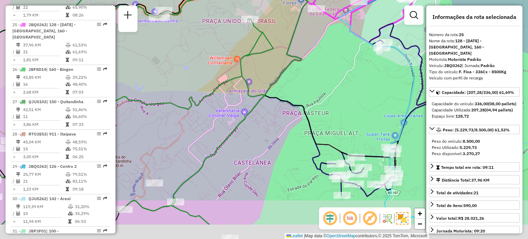
drag, startPoint x: 254, startPoint y: 131, endPoint x: 295, endPoint y: 41, distance: 98.7
click at [295, 43] on div "Janela de atendimento Grade de atendimento Capacidade Transportadoras Veículos …" at bounding box center [264, 119] width 528 height 239
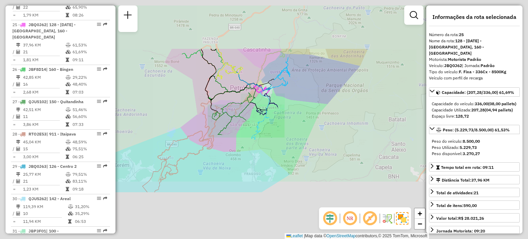
click at [275, 103] on div "Janela de atendimento Grade de atendimento Capacidade Transportadoras Veículos …" at bounding box center [264, 119] width 528 height 239
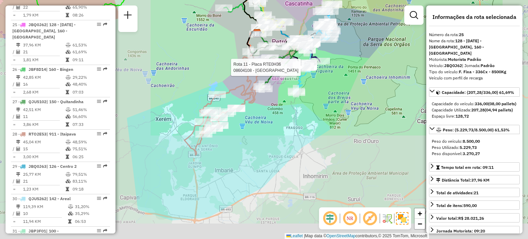
drag, startPoint x: 217, startPoint y: 155, endPoint x: 220, endPoint y: 147, distance: 8.3
click at [241, 138] on div "Rota 11 - Placa RTE0H36 08604108 - LIRIO DA SERRA PADAR Janela de atendimento G…" at bounding box center [264, 119] width 528 height 239
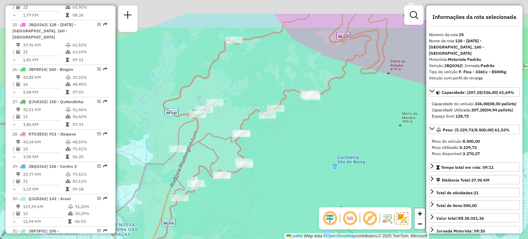
drag, startPoint x: 228, startPoint y: 118, endPoint x: 275, endPoint y: 101, distance: 49.7
click at [252, 158] on div "Rota 11 - Placa RTE0H36 08604108 - LIRIO DA SERRA PADAR Janela de atendimento G…" at bounding box center [264, 119] width 528 height 239
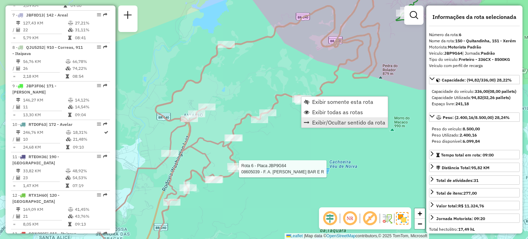
scroll to position [488, 0]
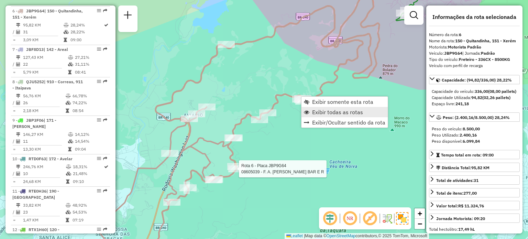
click at [322, 112] on span "Exibir todas as rotas" at bounding box center [337, 111] width 51 height 5
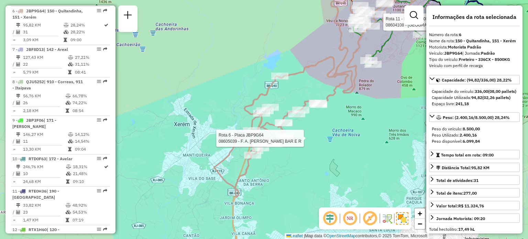
drag, startPoint x: 367, startPoint y: 93, endPoint x: 286, endPoint y: 152, distance: 100.5
click at [286, 152] on div "Rota 11 - Placa RTE0H36 08604108 - [GEOGRAPHIC_DATA] Rota 6 - Placa JBP9G64 086…" at bounding box center [264, 119] width 528 height 239
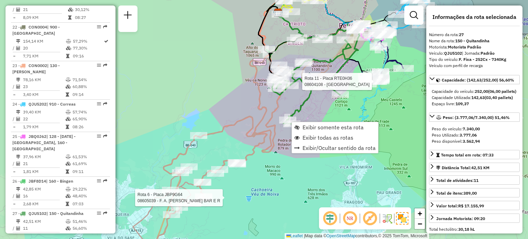
scroll to position [1245, 0]
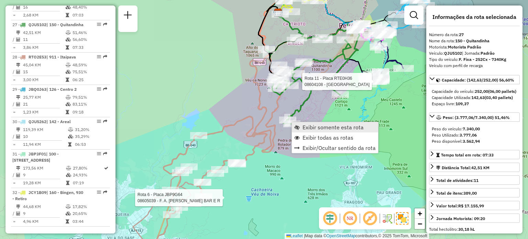
click at [304, 127] on span "Exibir somente esta rota" at bounding box center [332, 126] width 61 height 5
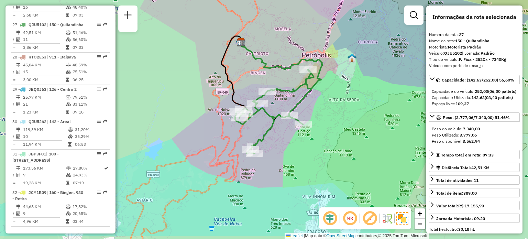
drag, startPoint x: 283, startPoint y: 123, endPoint x: 279, endPoint y: 95, distance: 27.5
click at [279, 95] on div "Janela de atendimento Grade de atendimento Capacidade Transportadoras Veículos …" at bounding box center [264, 119] width 528 height 239
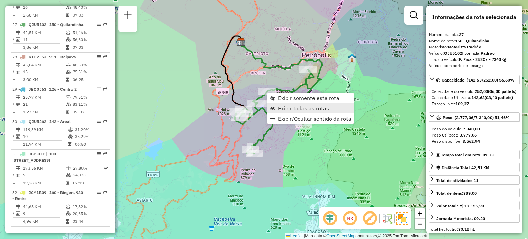
click at [283, 109] on span "Exibir todas as rotas" at bounding box center [303, 107] width 51 height 5
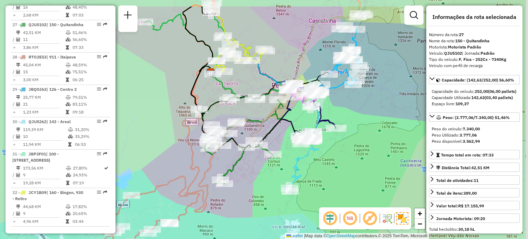
drag, startPoint x: 349, startPoint y: 129, endPoint x: 319, endPoint y: 159, distance: 42.8
click at [319, 159] on div "Janela de atendimento Grade de atendimento Capacidade Transportadoras Veículos …" at bounding box center [264, 119] width 528 height 239
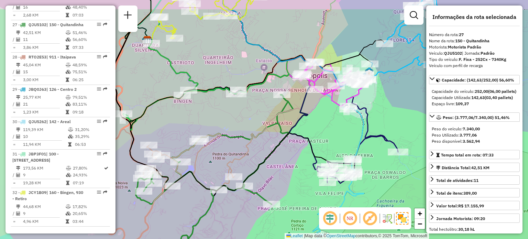
drag, startPoint x: 210, startPoint y: 108, endPoint x: 216, endPoint y: 95, distance: 14.4
click at [235, 119] on div "Janela de atendimento Grade de atendimento Capacidade Transportadoras Veículos …" at bounding box center [264, 119] width 528 height 239
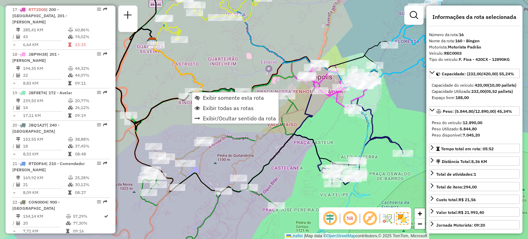
scroll to position [841, 0]
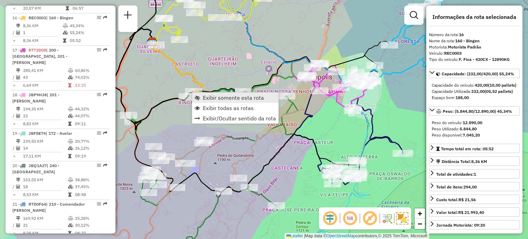
click at [213, 95] on span "Exibir somente esta rota" at bounding box center [233, 97] width 61 height 5
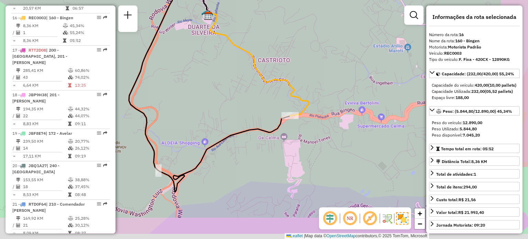
drag, startPoint x: 299, startPoint y: 140, endPoint x: 254, endPoint y: 111, distance: 53.6
click at [254, 111] on div "Janela de atendimento Grade de atendimento Capacidade Transportadoras Veículos …" at bounding box center [264, 119] width 528 height 239
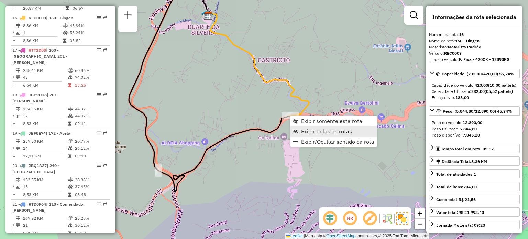
click at [305, 130] on span "Exibir todas as rotas" at bounding box center [326, 130] width 51 height 5
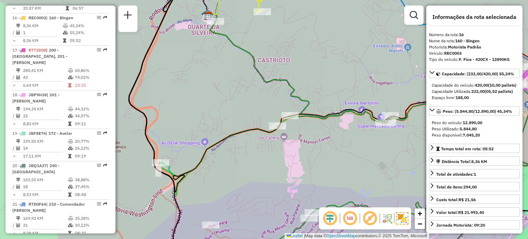
drag, startPoint x: 245, startPoint y: 178, endPoint x: 255, endPoint y: 125, distance: 53.8
click at [254, 125] on div "Janela de atendimento Grade de atendimento Capacidade Transportadoras Veículos …" at bounding box center [264, 119] width 528 height 239
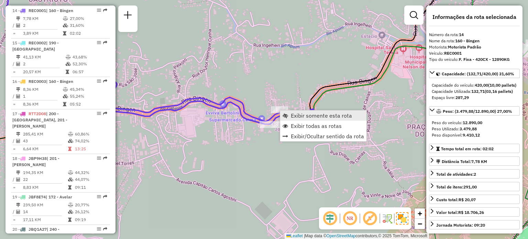
scroll to position [770, 0]
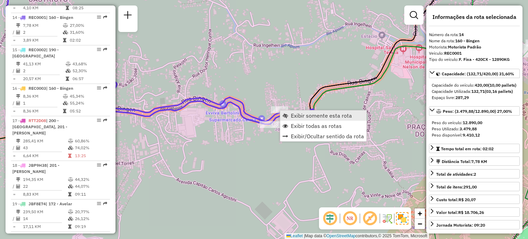
click at [291, 118] on span "Exibir somente esta rota" at bounding box center [321, 115] width 61 height 5
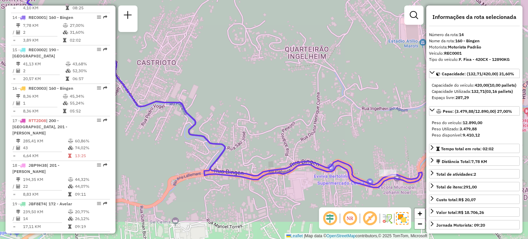
drag, startPoint x: 320, startPoint y: 118, endPoint x: 305, endPoint y: 99, distance: 24.6
click at [305, 99] on div "Janela de atendimento Grade de atendimento Capacidade Transportadoras Veículos …" at bounding box center [264, 119] width 528 height 239
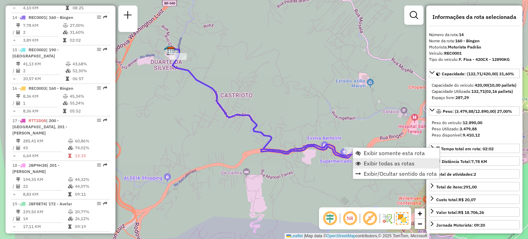
click at [361, 161] on link "Exibir todas as rotas" at bounding box center [396, 163] width 86 height 10
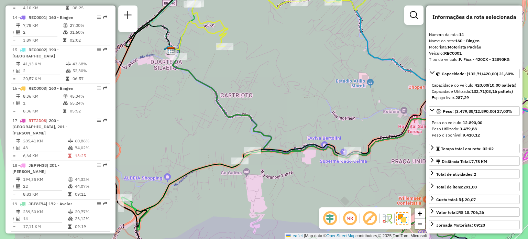
drag, startPoint x: 358, startPoint y: 98, endPoint x: 262, endPoint y: 131, distance: 101.0
click at [262, 131] on div "Janela de atendimento Grade de atendimento Capacidade Transportadoras Veículos …" at bounding box center [264, 119] width 528 height 239
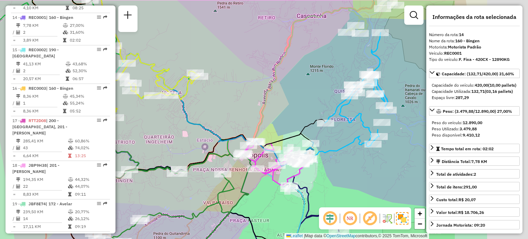
drag, startPoint x: 333, startPoint y: 104, endPoint x: 239, endPoint y: 120, distance: 94.7
click at [239, 120] on div "Janela de atendimento Grade de atendimento Capacidade Transportadoras Veículos …" at bounding box center [264, 119] width 528 height 239
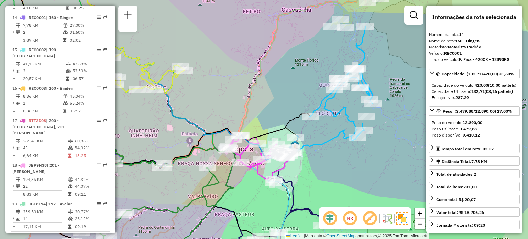
drag, startPoint x: 265, startPoint y: 107, endPoint x: 242, endPoint y: 96, distance: 25.2
click at [242, 96] on div "Janela de atendimento Grade de atendimento Capacidade Transportadoras Veículos …" at bounding box center [264, 119] width 528 height 239
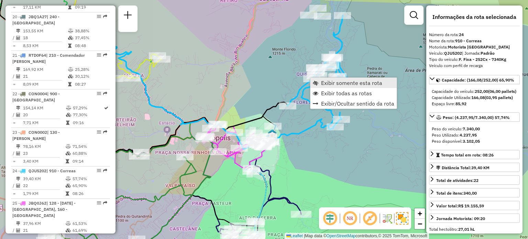
scroll to position [1136, 0]
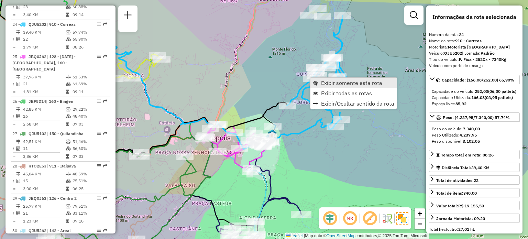
click at [328, 85] on span "Exibir somente esta rota" at bounding box center [351, 82] width 61 height 5
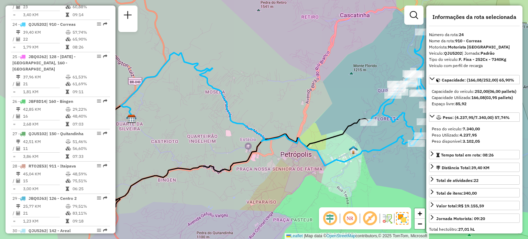
drag, startPoint x: 337, startPoint y: 93, endPoint x: 230, endPoint y: 112, distance: 108.6
click at [230, 112] on div "Janela de atendimento Grade de atendimento Capacidade Transportadoras Veículos …" at bounding box center [264, 119] width 528 height 239
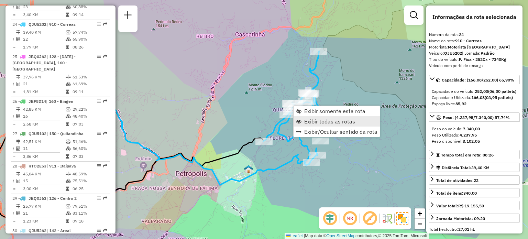
click at [307, 121] on span "Exibir todas as rotas" at bounding box center [329, 121] width 51 height 5
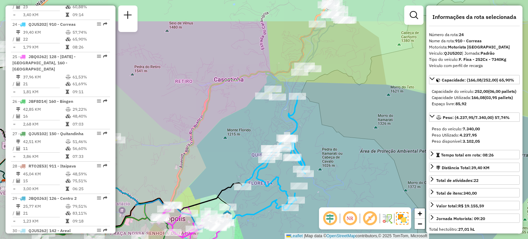
drag, startPoint x: 346, startPoint y: 49, endPoint x: 300, endPoint y: 116, distance: 81.1
click at [302, 115] on div "Janela de atendimento Grade de atendimento Capacidade Transportadoras Veículos …" at bounding box center [264, 119] width 528 height 239
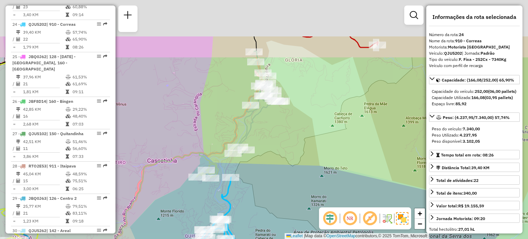
drag, startPoint x: 312, startPoint y: 86, endPoint x: 267, endPoint y: 144, distance: 72.9
click at [267, 144] on div "Janela de atendimento Grade de atendimento Capacidade Transportadoras Veículos …" at bounding box center [264, 119] width 528 height 239
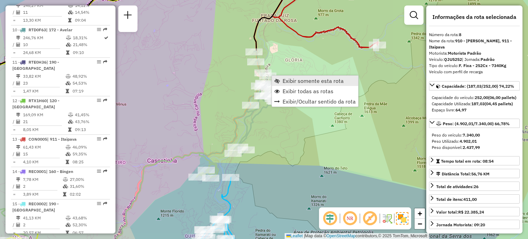
scroll to position [559, 0]
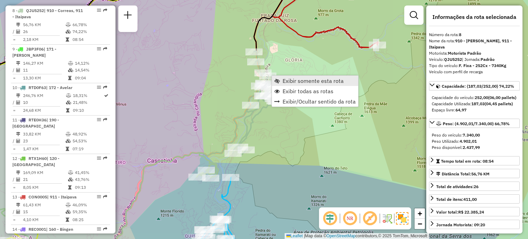
click at [280, 82] on link "Exibir somente esta rota" at bounding box center [315, 81] width 86 height 10
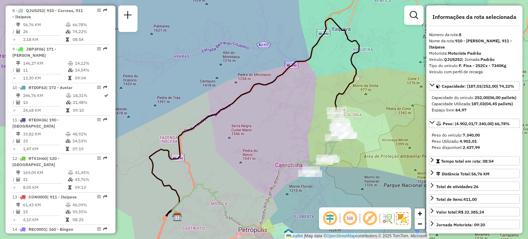
drag, startPoint x: 320, startPoint y: 143, endPoint x: 303, endPoint y: 150, distance: 18.9
click at [303, 150] on div "Janela de atendimento Grade de atendimento Capacidade Transportadoras Veículos …" at bounding box center [264, 119] width 528 height 239
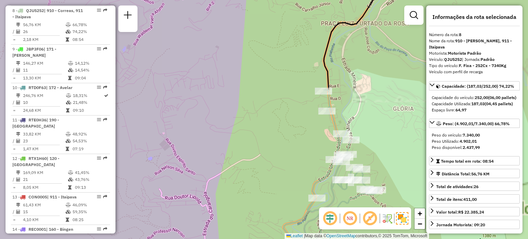
drag, startPoint x: 303, startPoint y: 134, endPoint x: 232, endPoint y: 72, distance: 94.5
click at [232, 72] on div "Janela de atendimento Grade de atendimento Capacidade Transportadoras Veículos …" at bounding box center [264, 119] width 528 height 239
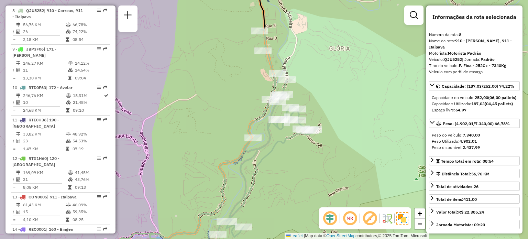
click at [338, 133] on div "Janela de atendimento Grade de atendimento Capacidade Transportadoras Veículos …" at bounding box center [264, 119] width 528 height 239
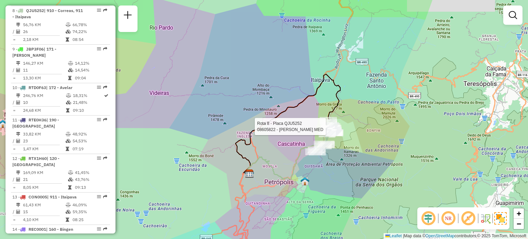
select select "**********"
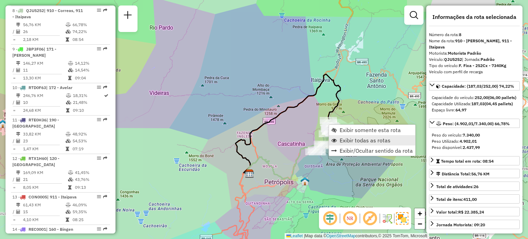
click at [345, 141] on span "Exibir todas as rotas" at bounding box center [364, 139] width 51 height 5
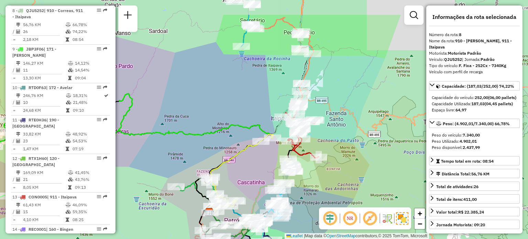
drag, startPoint x: 311, startPoint y: 126, endPoint x: 274, endPoint y: 160, distance: 50.1
click at [274, 160] on div "Janela de atendimento Grade de atendimento Capacidade Transportadoras Veículos …" at bounding box center [264, 119] width 528 height 239
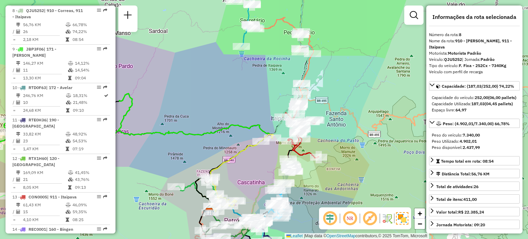
drag, startPoint x: 261, startPoint y: 93, endPoint x: 236, endPoint y: 111, distance: 30.9
click at [239, 109] on div "Janela de atendimento Grade de atendimento Capacidade Transportadoras Veículos …" at bounding box center [264, 119] width 528 height 239
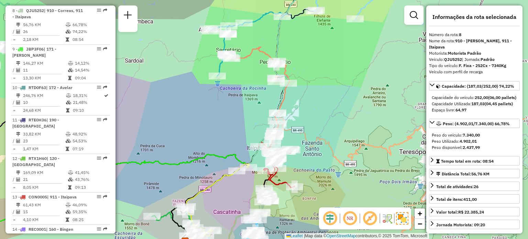
drag, startPoint x: 301, startPoint y: 76, endPoint x: 288, endPoint y: 109, distance: 35.8
click at [288, 109] on div "Janela de atendimento Grade de atendimento Capacidade Transportadoras Veículos …" at bounding box center [264, 119] width 528 height 239
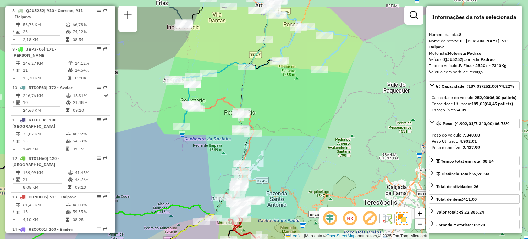
drag, startPoint x: 235, startPoint y: 106, endPoint x: 211, endPoint y: 136, distance: 38.6
click at [211, 136] on div "Janela de atendimento Grade de atendimento Capacidade Transportadoras Veículos …" at bounding box center [264, 119] width 528 height 239
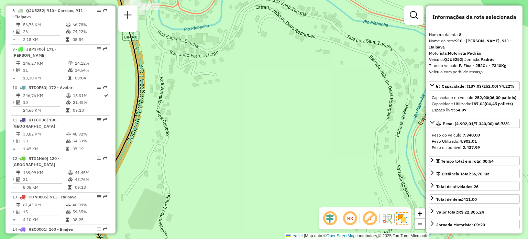
click at [252, 177] on div "Janela de atendimento Grade de atendimento Capacidade Transportadoras Veículos …" at bounding box center [264, 119] width 528 height 239
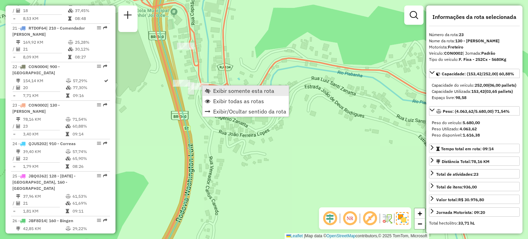
scroll to position [1098, 0]
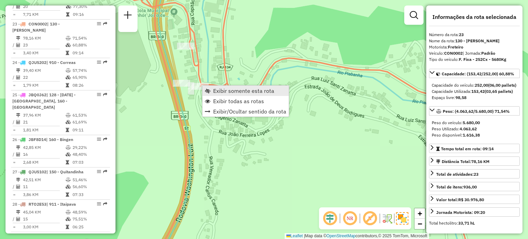
click at [210, 93] on link "Exibir somente esta rota" at bounding box center [245, 91] width 86 height 10
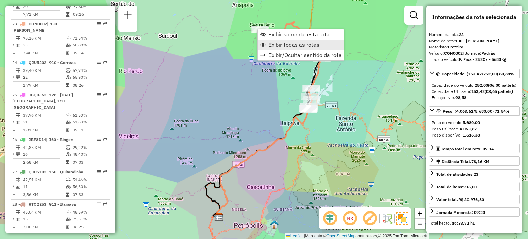
click at [281, 47] on span "Exibir todas as rotas" at bounding box center [293, 44] width 51 height 5
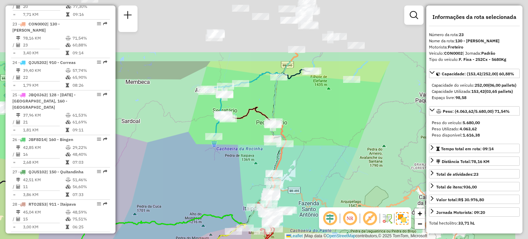
drag, startPoint x: 352, startPoint y: 43, endPoint x: 293, endPoint y: 167, distance: 137.4
click at [296, 170] on div "Janela de atendimento Grade de atendimento Capacidade Transportadoras Veículos …" at bounding box center [264, 119] width 528 height 239
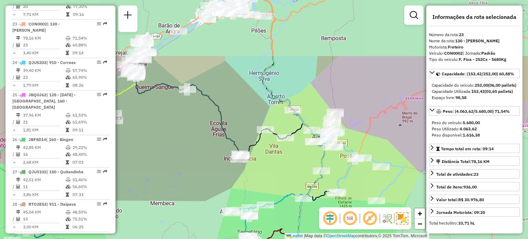
drag, startPoint x: 223, startPoint y: 99, endPoint x: 245, endPoint y: 131, distance: 39.3
click at [256, 160] on div "Janela de atendimento Grade de atendimento Capacidade Transportadoras Veículos …" at bounding box center [264, 119] width 528 height 239
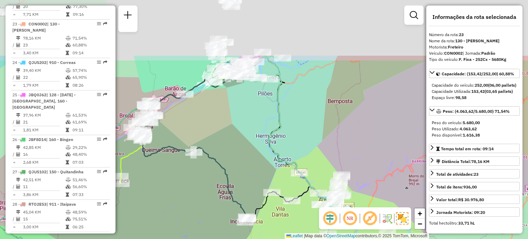
drag, startPoint x: 224, startPoint y: 47, endPoint x: 241, endPoint y: 127, distance: 81.1
click at [241, 127] on div "Janela de atendimento Grade de atendimento Capacidade Transportadoras Veículos …" at bounding box center [264, 119] width 528 height 239
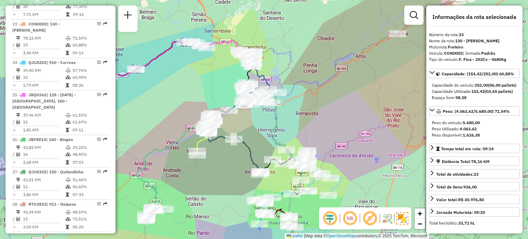
drag, startPoint x: 235, startPoint y: 120, endPoint x: 252, endPoint y: 124, distance: 17.9
click at [252, 124] on div "Janela de atendimento Grade de atendimento Capacidade Transportadoras Veículos …" at bounding box center [264, 119] width 528 height 239
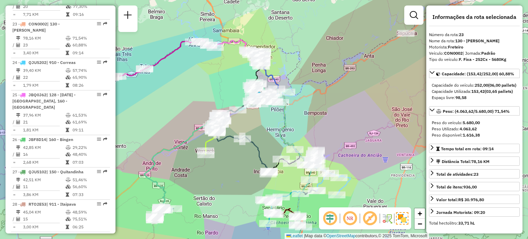
drag, startPoint x: 256, startPoint y: 126, endPoint x: 243, endPoint y: 132, distance: 14.0
click at [243, 132] on div "Janela de atendimento Grade de atendimento Capacidade Transportadoras Veículos …" at bounding box center [264, 119] width 528 height 239
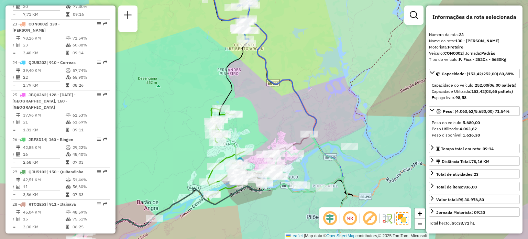
drag, startPoint x: 255, startPoint y: 123, endPoint x: 263, endPoint y: 91, distance: 33.4
click at [263, 91] on div "Janela de atendimento Grade de atendimento Capacidade Transportadoras Veículos …" at bounding box center [264, 119] width 528 height 239
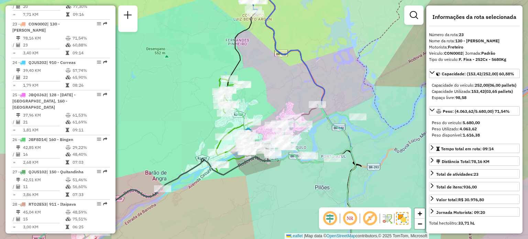
drag, startPoint x: 264, startPoint y: 102, endPoint x: 269, endPoint y: 81, distance: 21.6
click at [269, 81] on div "Janela de atendimento Grade de atendimento Capacidade Transportadoras Veículos …" at bounding box center [264, 119] width 528 height 239
click at [414, 15] on em at bounding box center [413, 15] width 8 height 8
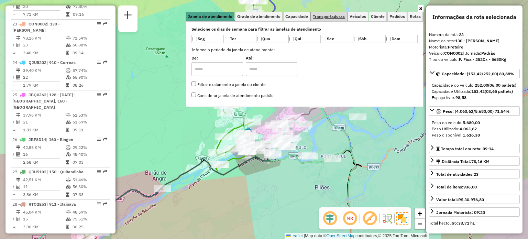
click at [334, 15] on span "Transportadoras" at bounding box center [329, 16] width 32 height 4
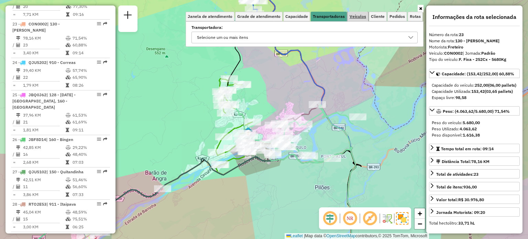
click at [360, 16] on span "Veículos" at bounding box center [357, 16] width 16 height 4
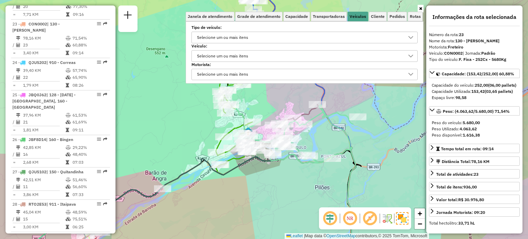
click at [364, 35] on div "Selecione um ou mais itens" at bounding box center [299, 37] width 210 height 11
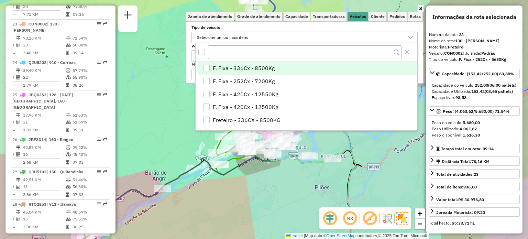
scroll to position [4, 24]
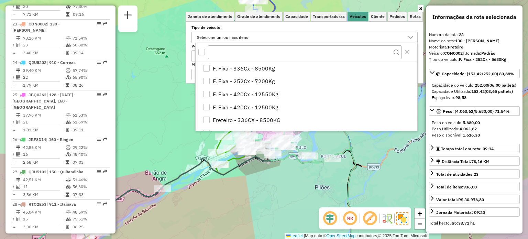
click at [364, 35] on div "Selecione um ou mais itens" at bounding box center [299, 37] width 210 height 11
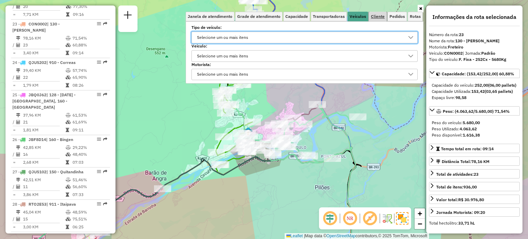
click at [377, 13] on link "Cliente" at bounding box center [378, 17] width 18 height 10
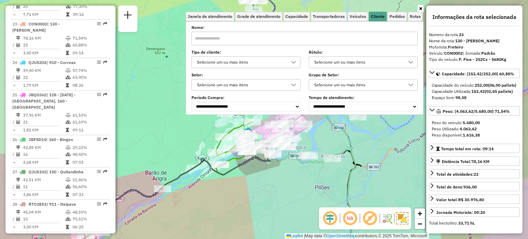
click at [296, 61] on icon at bounding box center [293, 62] width 5 height 3
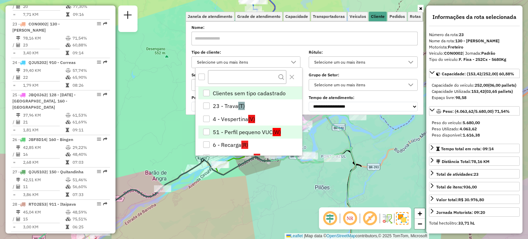
scroll to position [34, 0]
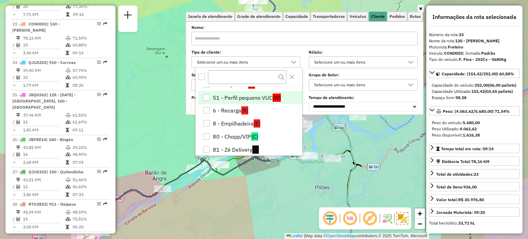
click at [260, 99] on li "51 - Perfil pequeno VUC (W)" at bounding box center [250, 97] width 104 height 13
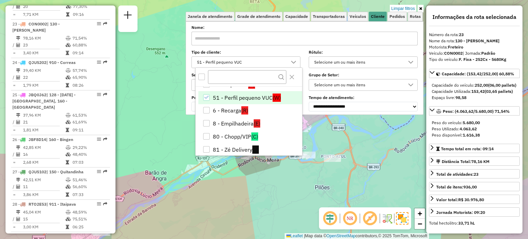
click at [373, 142] on div "Limpar filtros Janela de atendimento Grade de atendimento Capacidade Transporta…" at bounding box center [264, 119] width 528 height 239
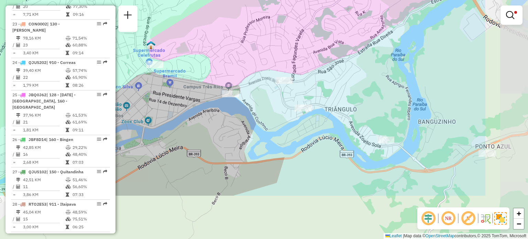
drag, startPoint x: 338, startPoint y: 134, endPoint x: 243, endPoint y: 67, distance: 116.6
click at [243, 67] on div "Limpar filtros Janela de atendimento Grade de atendimento Capacidade Transporta…" at bounding box center [264, 119] width 528 height 239
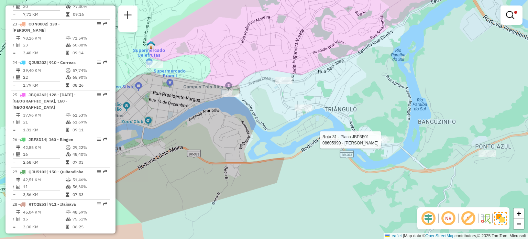
select select "**********"
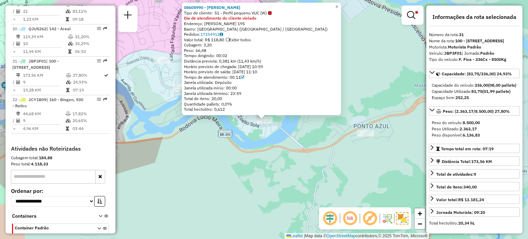
scroll to position [1380, 0]
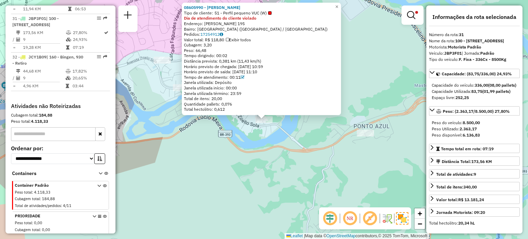
click at [248, 153] on div "08605990 - [PERSON_NAME] Tipo de cliente: 51 - Perfil pequeno VUC (W) Dia de at…" at bounding box center [264, 119] width 528 height 239
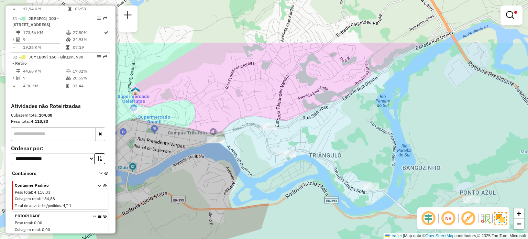
drag, startPoint x: 214, startPoint y: 133, endPoint x: 305, endPoint y: 177, distance: 100.9
click at [326, 202] on div "Limpar filtros Janela de atendimento Grade de atendimento Capacidade Transporta…" at bounding box center [264, 119] width 528 height 239
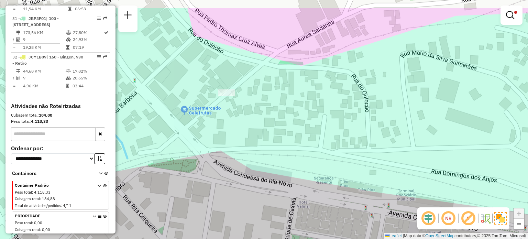
drag, startPoint x: 198, startPoint y: 95, endPoint x: 235, endPoint y: 145, distance: 61.4
click at [235, 145] on div "Limpar filtros Janela de atendimento Grade de atendimento Capacidade Transporta…" at bounding box center [264, 119] width 528 height 239
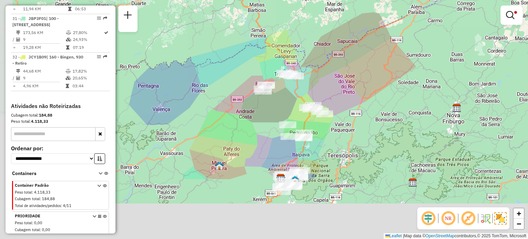
drag, startPoint x: 270, startPoint y: 176, endPoint x: 299, endPoint y: 92, distance: 88.8
click at [299, 92] on div "Limpar filtros Janela de atendimento Grade de atendimento Capacidade Transporta…" at bounding box center [264, 119] width 528 height 239
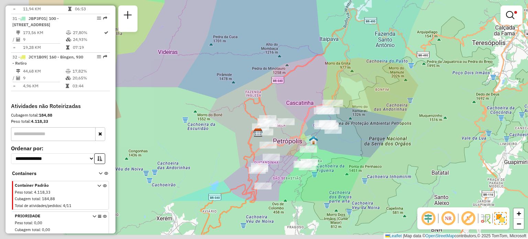
drag, startPoint x: 277, startPoint y: 196, endPoint x: 362, endPoint y: 132, distance: 106.5
click at [362, 132] on div "Rota 31 - Placa JBP3F01 08626889 - EDMO FERNANDES DOS R Limpar filtros Janela d…" at bounding box center [264, 119] width 528 height 239
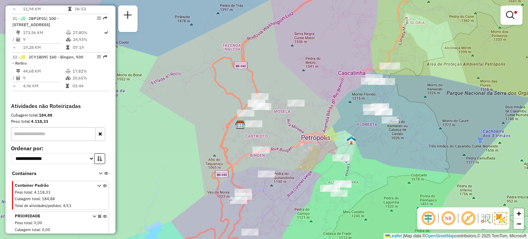
drag, startPoint x: 270, startPoint y: 145, endPoint x: 305, endPoint y: 115, distance: 45.3
click at [305, 115] on div "Rota 31 - Placa JBP3F01 08626889 - EDMO FERNANDES DOS R Limpar filtros Janela d…" at bounding box center [264, 119] width 528 height 239
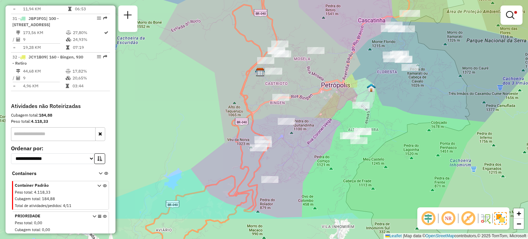
drag, startPoint x: 306, startPoint y: 135, endPoint x: 308, endPoint y: 124, distance: 11.2
click at [308, 124] on div "Rota 31 - Placa JBP3F01 08626889 - EDMO FERNANDES DOS R Limpar filtros Janela d…" at bounding box center [264, 119] width 528 height 239
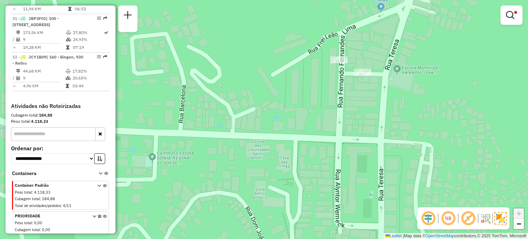
drag, startPoint x: 370, startPoint y: 83, endPoint x: 355, endPoint y: 139, distance: 58.0
click at [355, 139] on div "Rota 31 - Placa JBP3F01 08626889 - EDMO FERNANDES DOS R Limpar filtros Janela d…" at bounding box center [264, 119] width 528 height 239
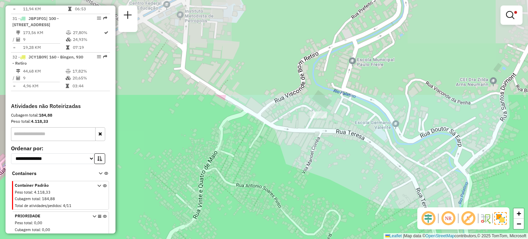
drag, startPoint x: 336, startPoint y: 81, endPoint x: 320, endPoint y: 177, distance: 97.5
click at [320, 177] on div "Rota 31 - Placa JBP3F01 08626889 - EDMO FERNANDES DOS R Limpar filtros Janela d…" at bounding box center [264, 119] width 528 height 239
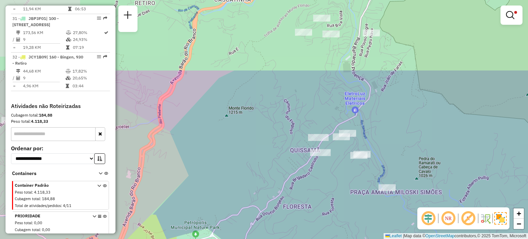
drag, startPoint x: 340, startPoint y: 105, endPoint x: 346, endPoint y: 199, distance: 94.3
click at [346, 199] on div "Rota 31 - Placa JBP3F01 08626889 - EDMO FERNANDES DOS R Limpar filtros Janela d…" at bounding box center [264, 119] width 528 height 239
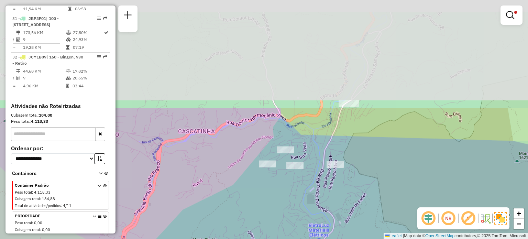
drag, startPoint x: 376, startPoint y: 61, endPoint x: 332, endPoint y: 193, distance: 139.6
click at [336, 197] on div "Rota 31 - Placa JBP3F01 08626889 - EDMO FERNANDES DOS R Limpar filtros Janela d…" at bounding box center [264, 119] width 528 height 239
